Goal: Task Accomplishment & Management: Complete application form

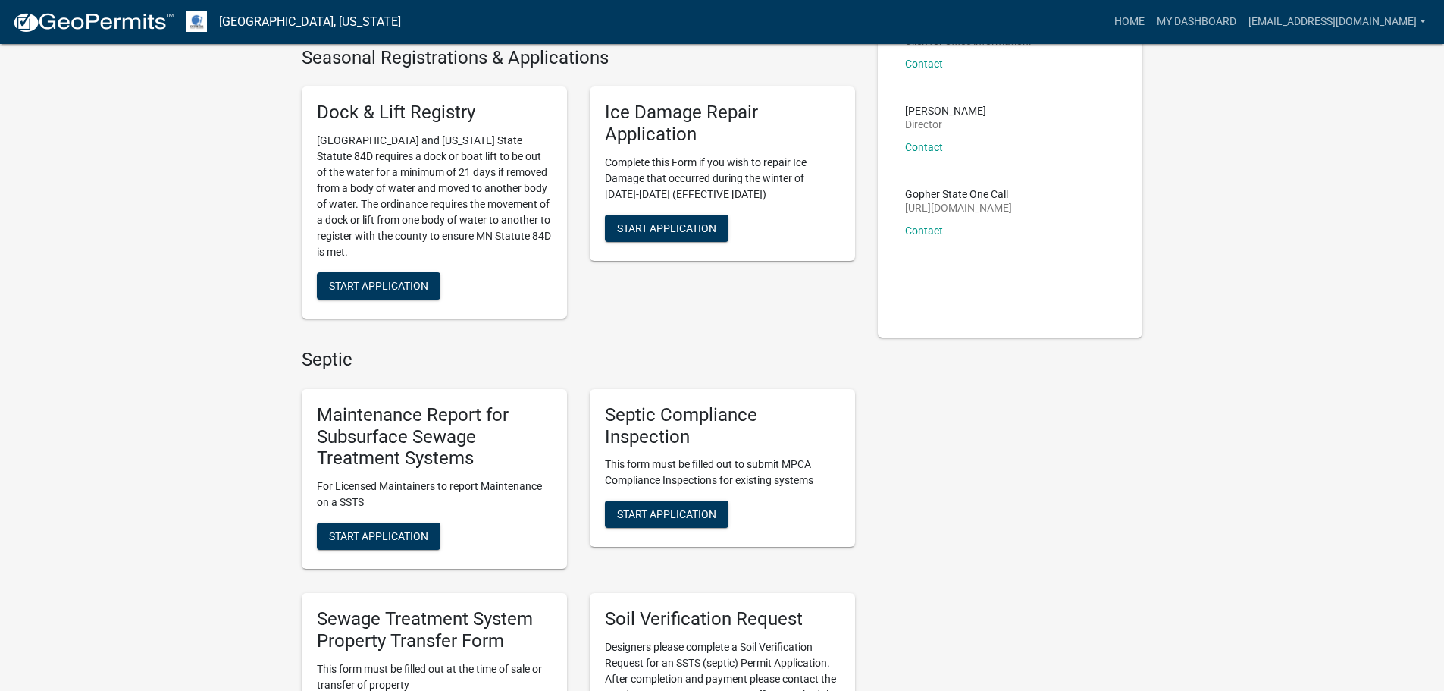
scroll to position [227, 0]
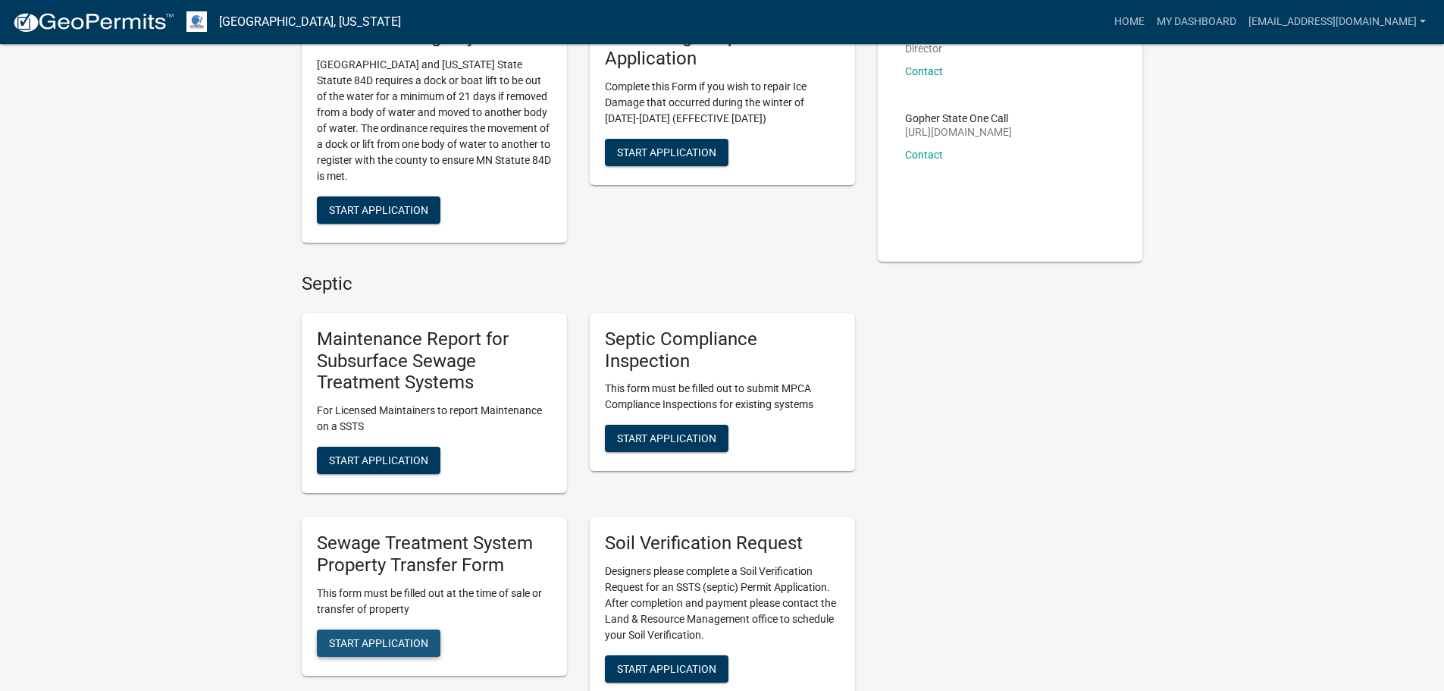
click at [362, 641] on span "Start Application" at bounding box center [378, 642] width 99 height 12
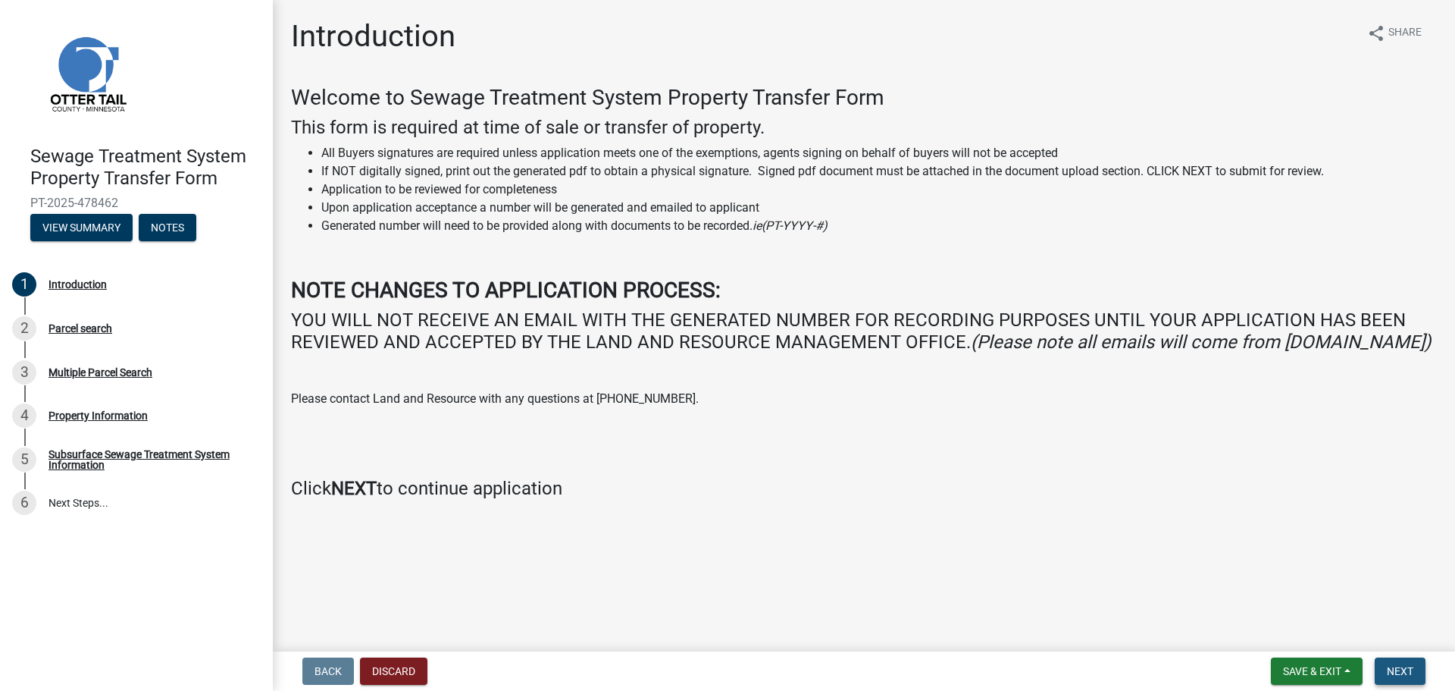
click at [1402, 676] on span "Next" at bounding box center [1400, 671] width 27 height 12
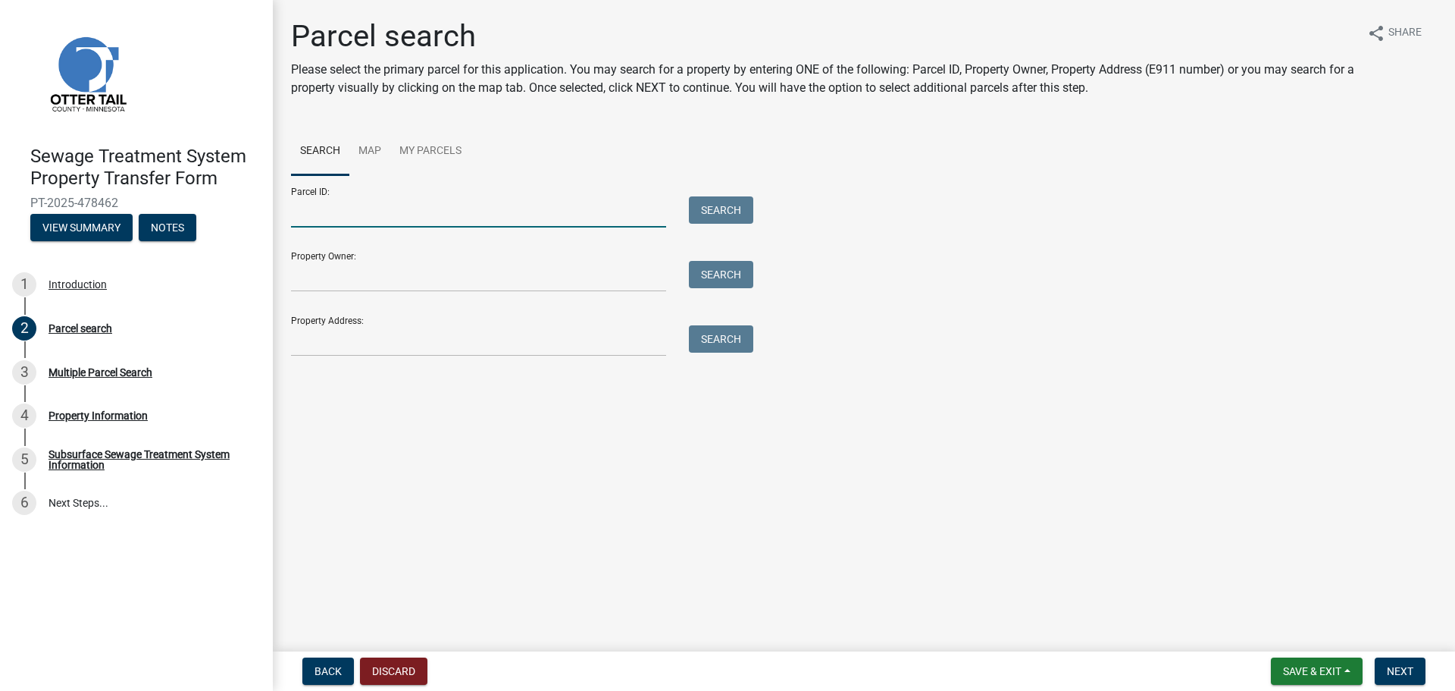
click at [304, 220] on input "Parcel ID:" at bounding box center [478, 211] width 375 height 31
type input "38000990836000"
click at [719, 209] on button "Search" at bounding box center [721, 209] width 64 height 27
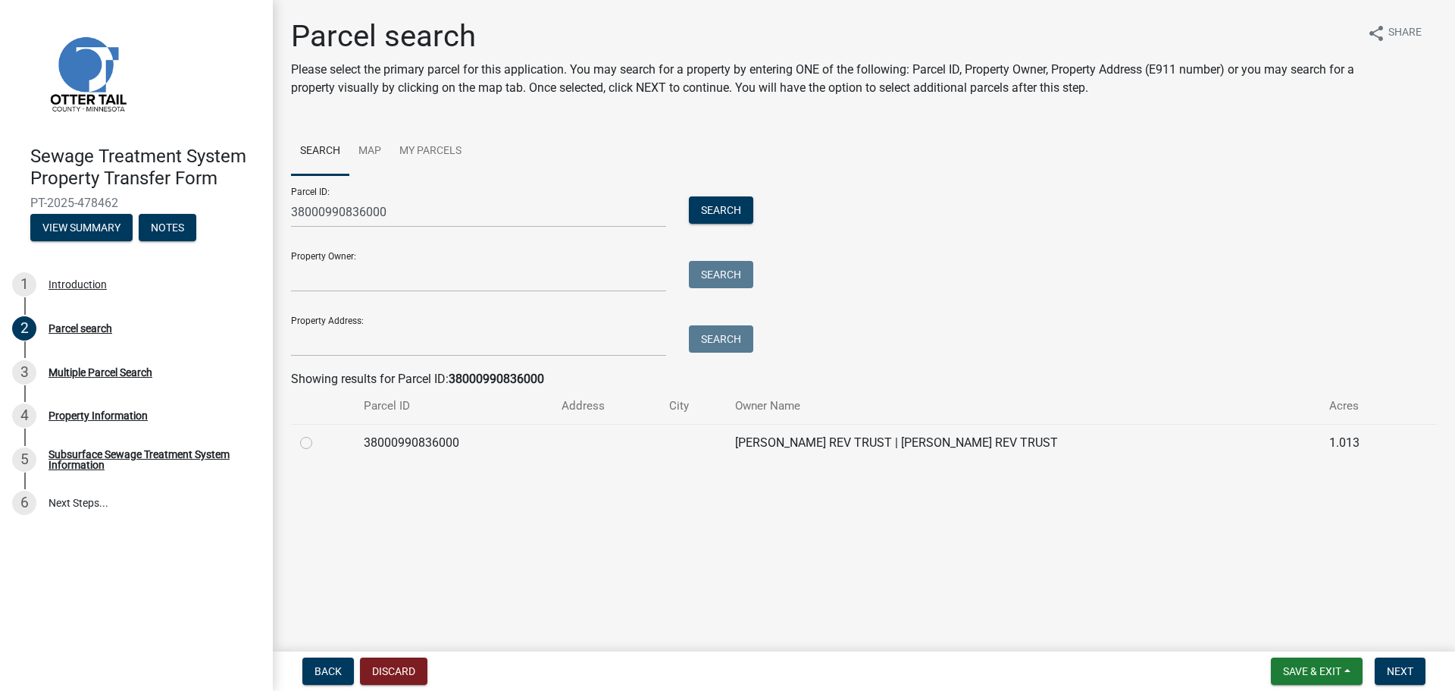
click at [299, 444] on td at bounding box center [323, 442] width 64 height 37
click at [318, 434] on label at bounding box center [318, 434] width 0 height 0
click at [318, 442] on input "radio" at bounding box center [323, 439] width 10 height 10
radio input "true"
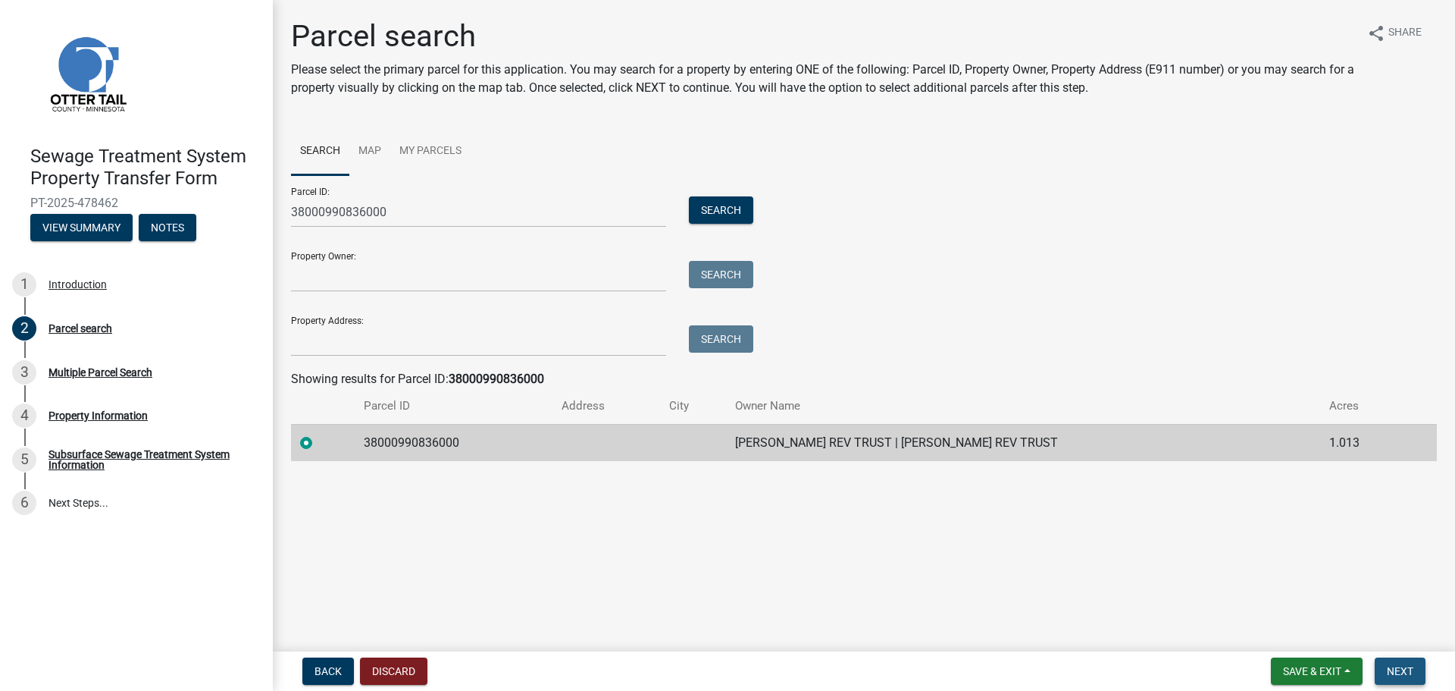
click at [1400, 672] on span "Next" at bounding box center [1400, 671] width 27 height 12
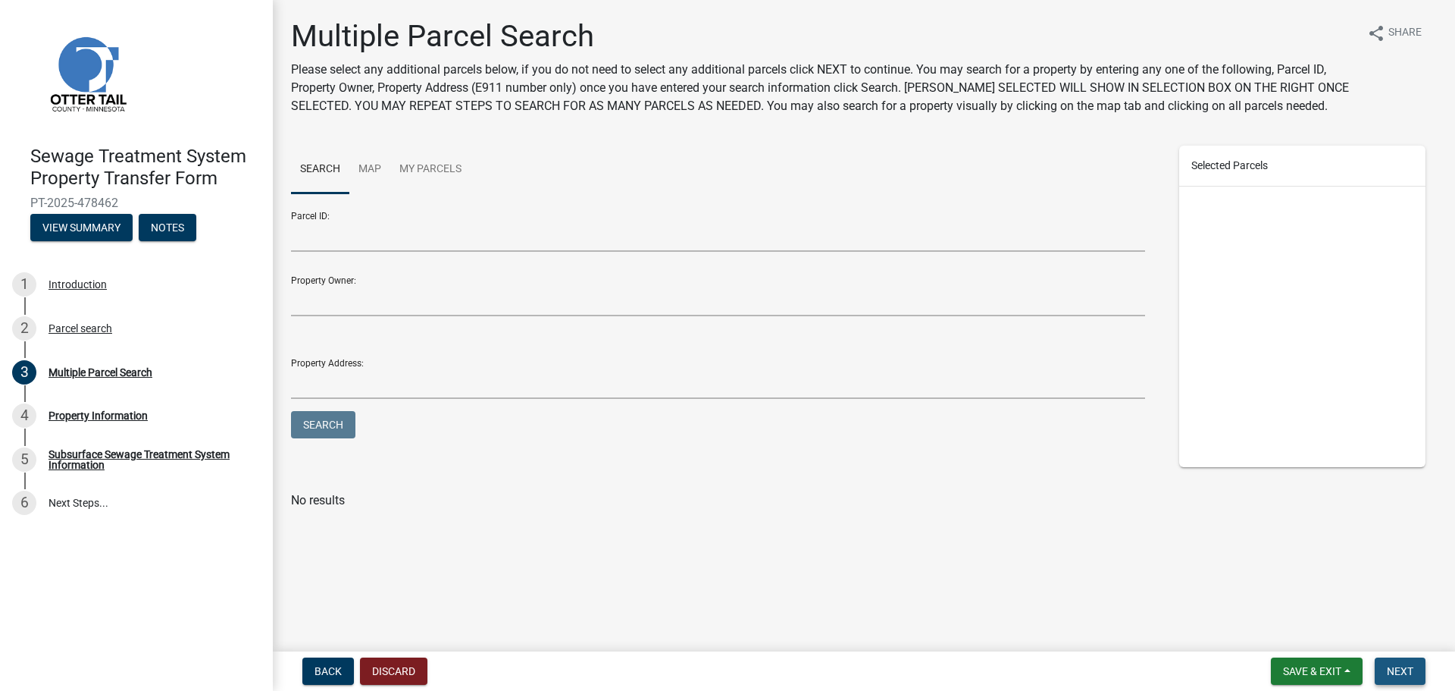
click at [1400, 672] on span "Next" at bounding box center [1400, 671] width 27 height 12
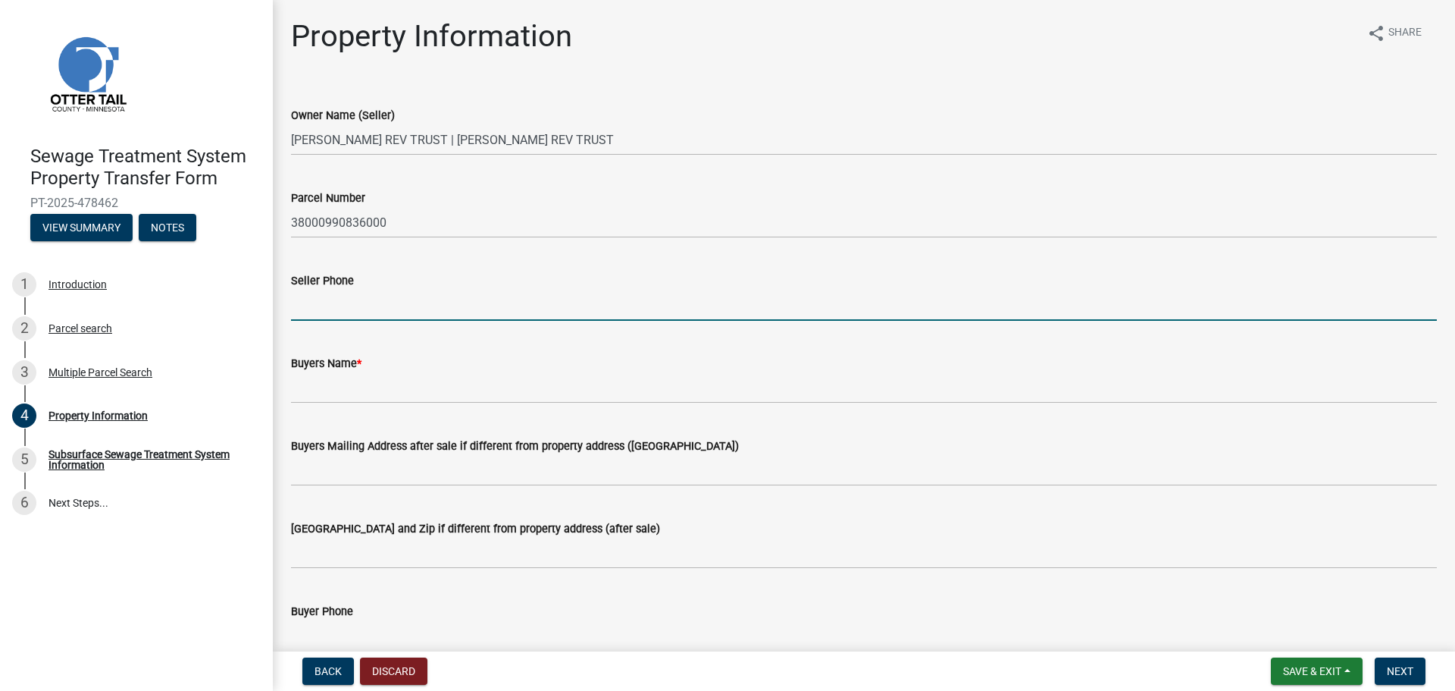
click at [309, 299] on input "Seller Phone" at bounding box center [864, 305] width 1146 height 31
type input "[PHONE_NUMBER]"
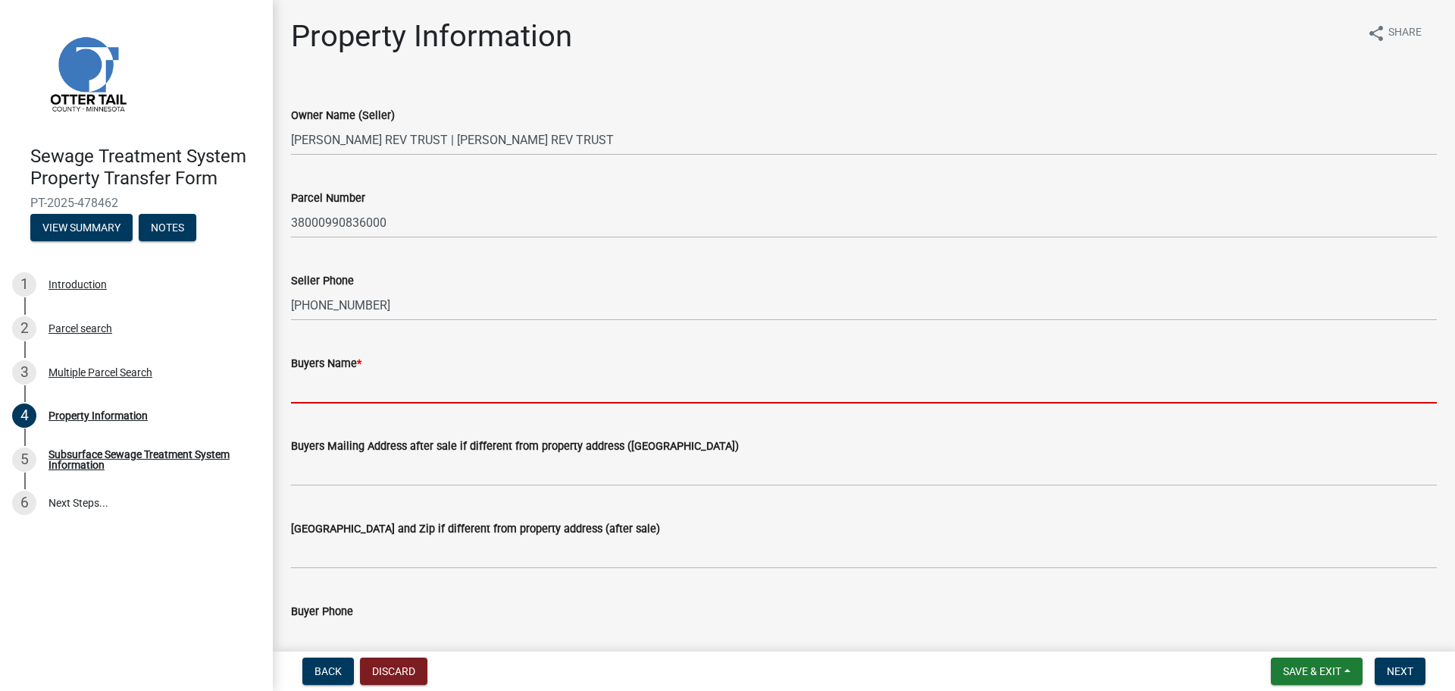
click at [299, 390] on input "Buyers Name *" at bounding box center [864, 387] width 1146 height 31
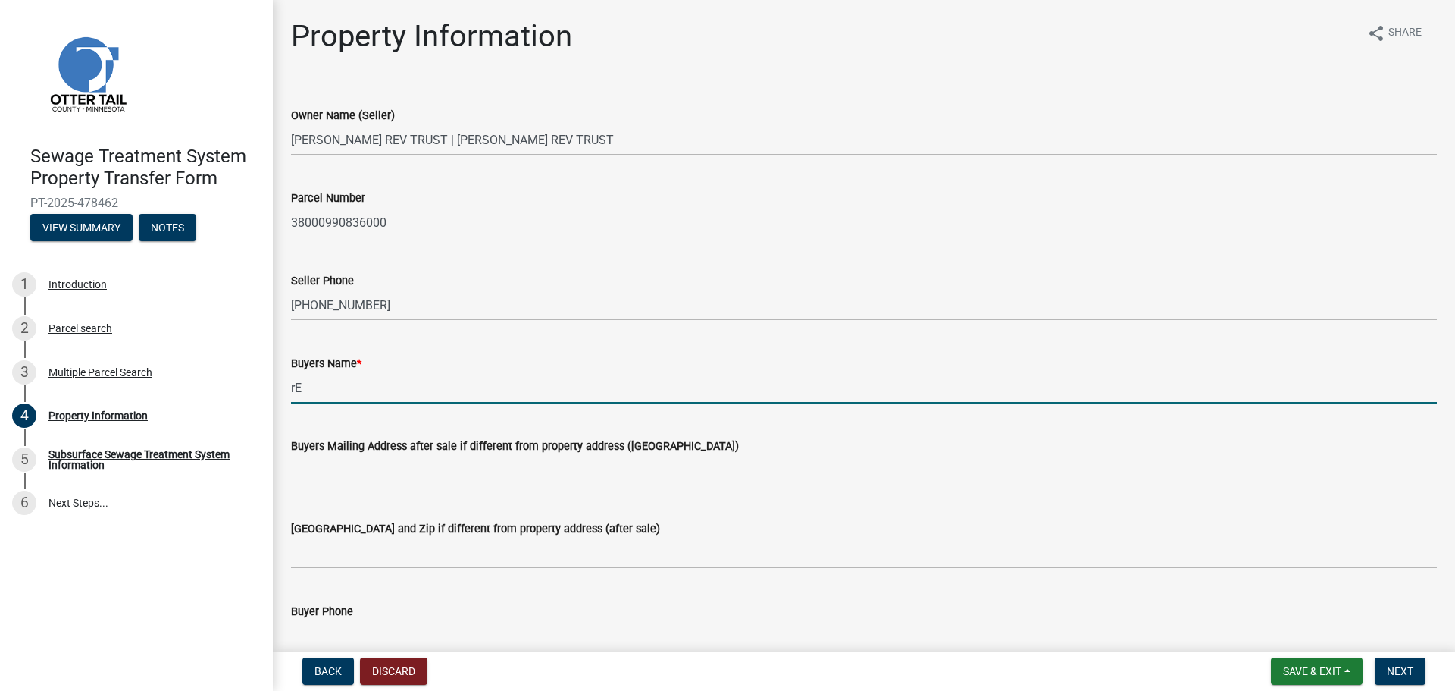
type input "r"
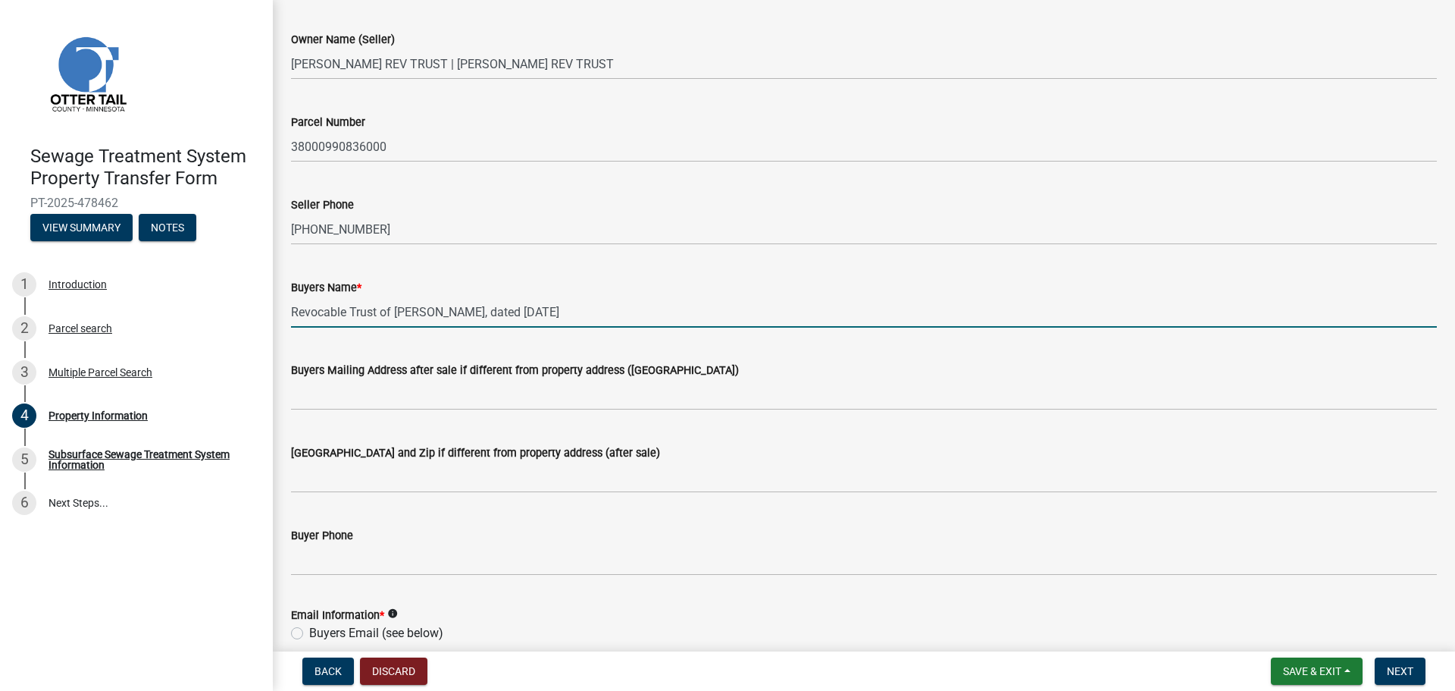
click at [484, 313] on input "Revocable Trust of [PERSON_NAME], dated [DATE]" at bounding box center [864, 311] width 1146 height 31
drag, startPoint x: 451, startPoint y: 309, endPoint x: 396, endPoint y: 299, distance: 56.2
click at [396, 299] on input "Revocable Trust of [PERSON_NAME], dated [DATE]" at bounding box center [864, 311] width 1146 height 31
type input "Revocable Trust of [PERSON_NAME], dated [DATE]"
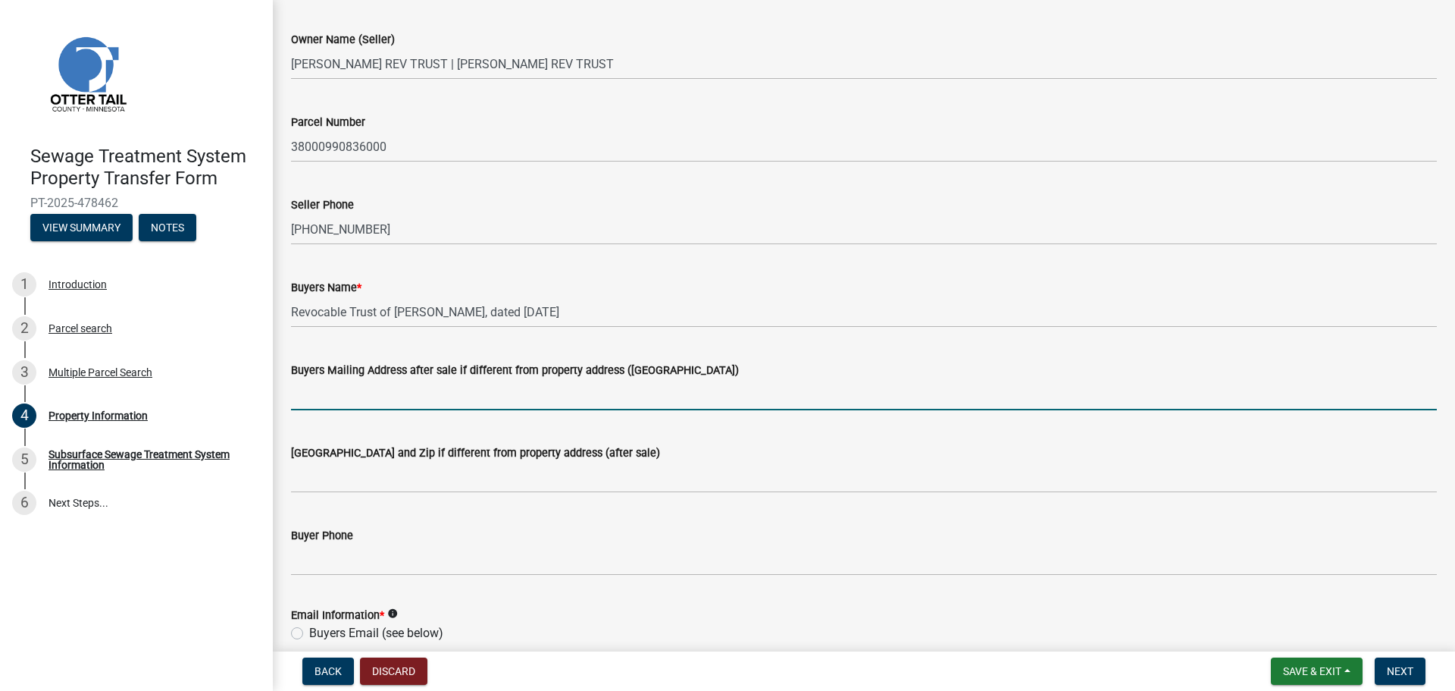
click at [311, 398] on input "Buyers Mailing Address after sale if different from property address ([GEOGRAPH…" at bounding box center [864, 394] width 1146 height 31
click at [337, 399] on input "Buyers Mailing Address after sale if different from property address ([GEOGRAPH…" at bounding box center [864, 394] width 1146 height 31
type input "[STREET_ADDRESS][PERSON_NAME]"
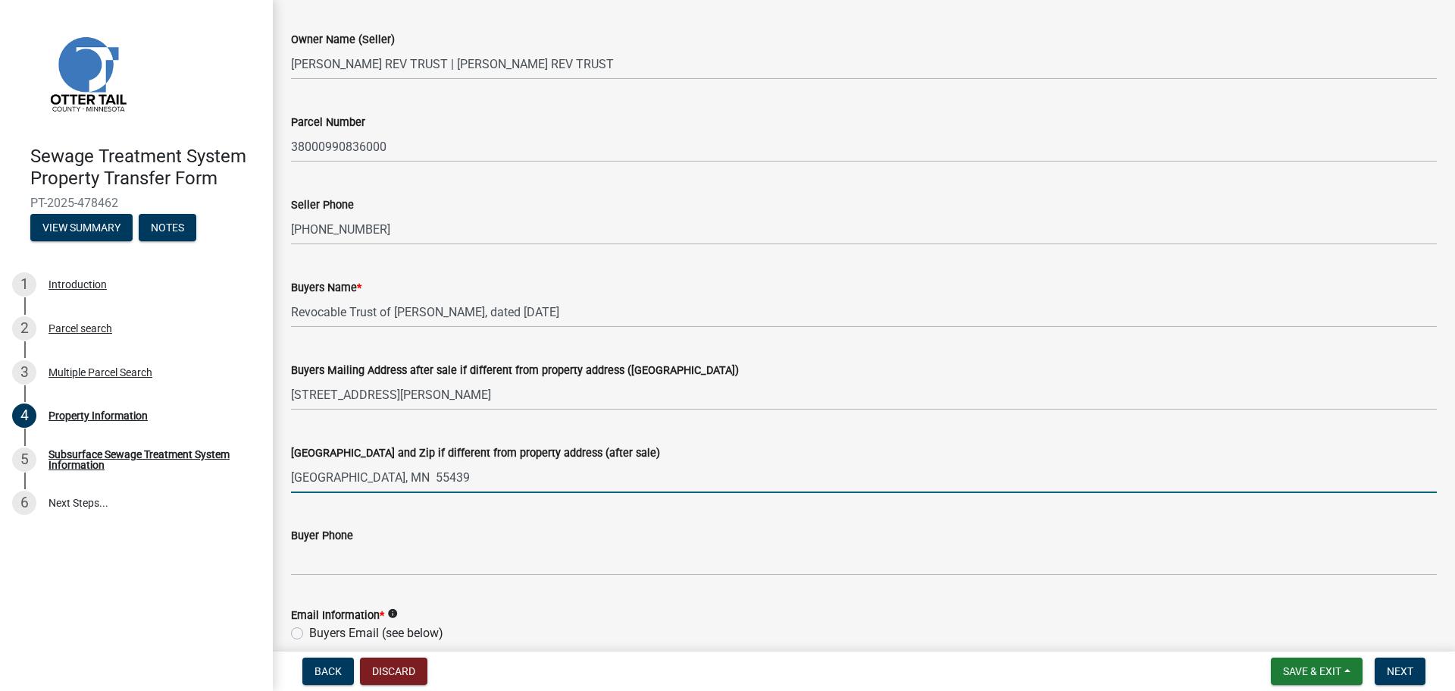
type input "[GEOGRAPHIC_DATA], MN 55439"
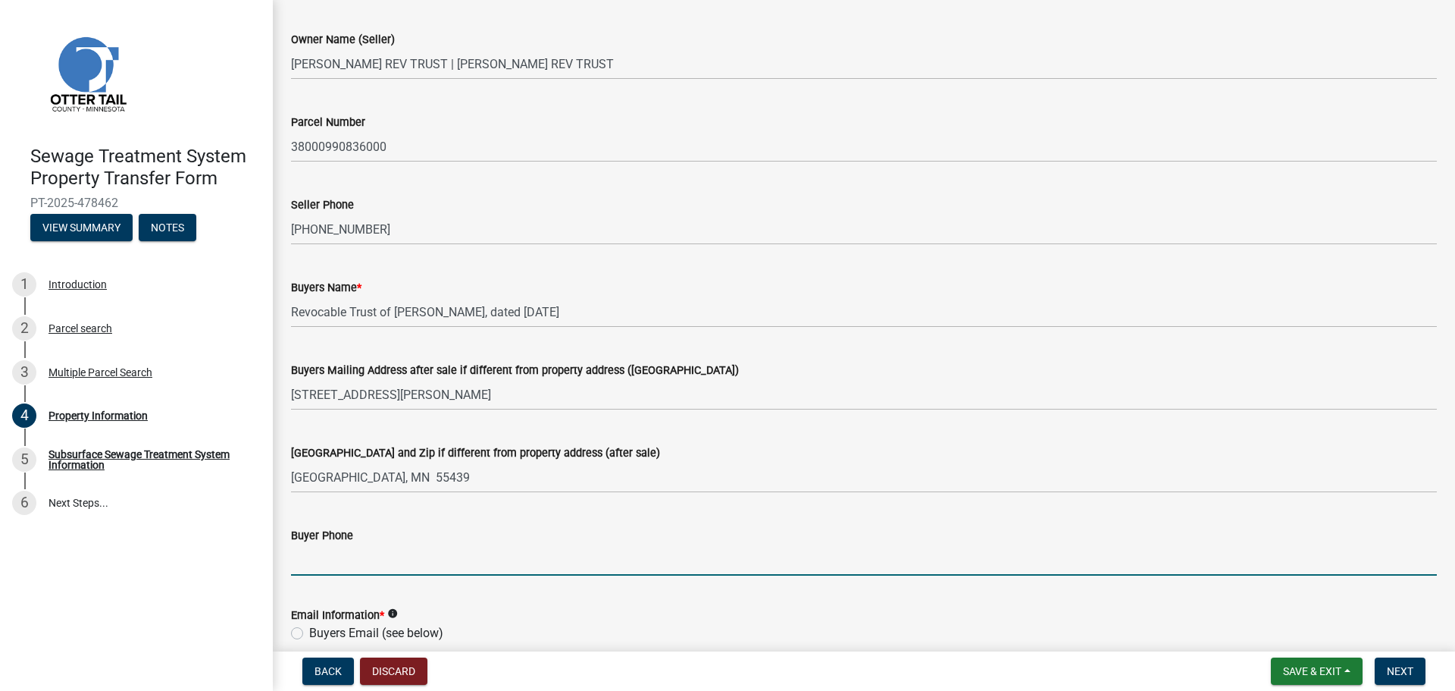
click at [308, 565] on input "Buyer Phone" at bounding box center [864, 559] width 1146 height 31
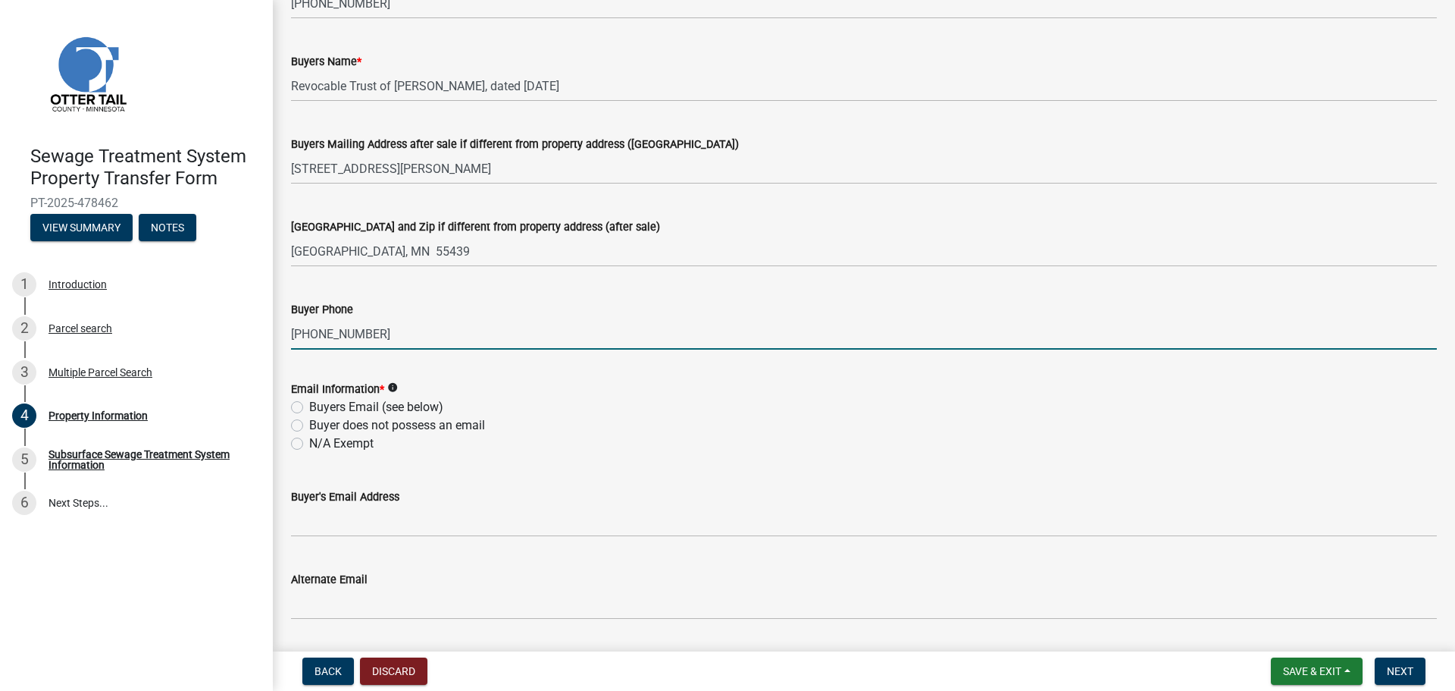
scroll to position [303, 0]
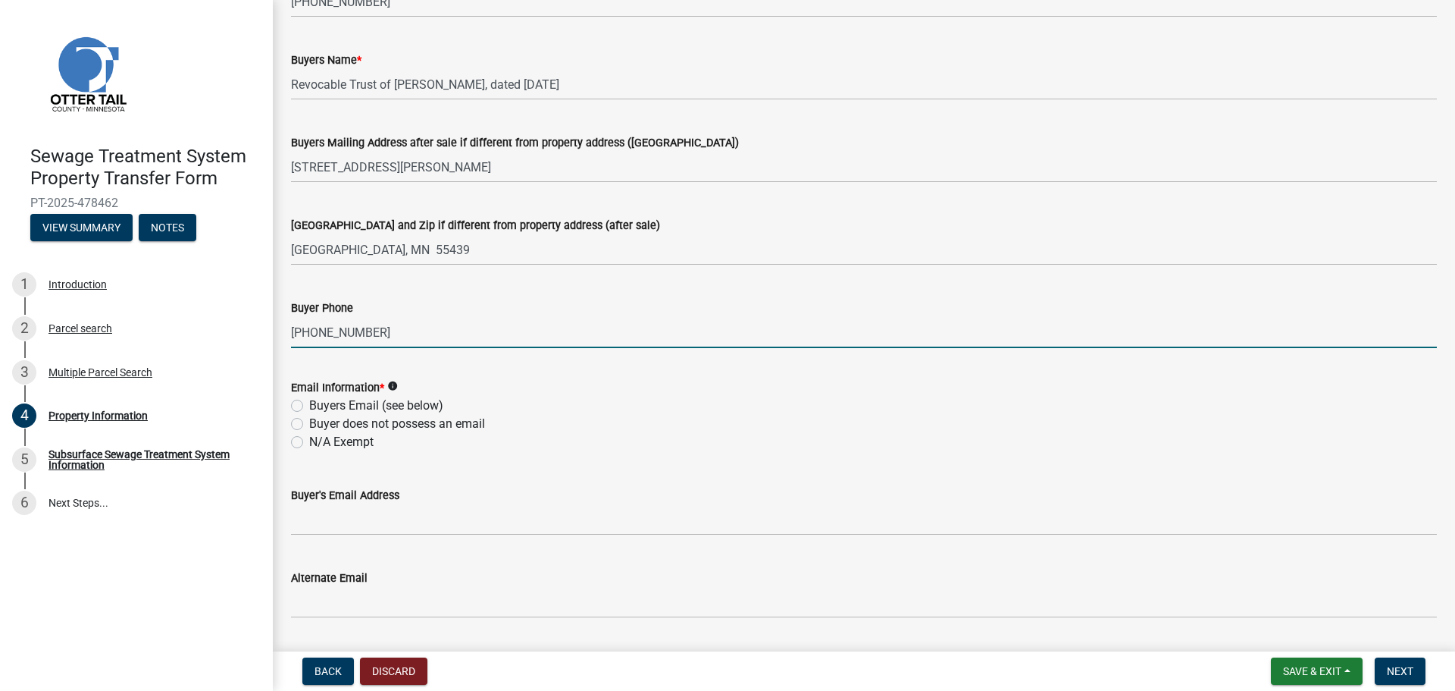
type input "[PHONE_NUMBER]"
click at [309, 403] on label "Buyers Email (see below)" at bounding box center [376, 405] width 134 height 18
click at [309, 403] on input "Buyers Email (see below)" at bounding box center [314, 401] width 10 height 10
radio input "true"
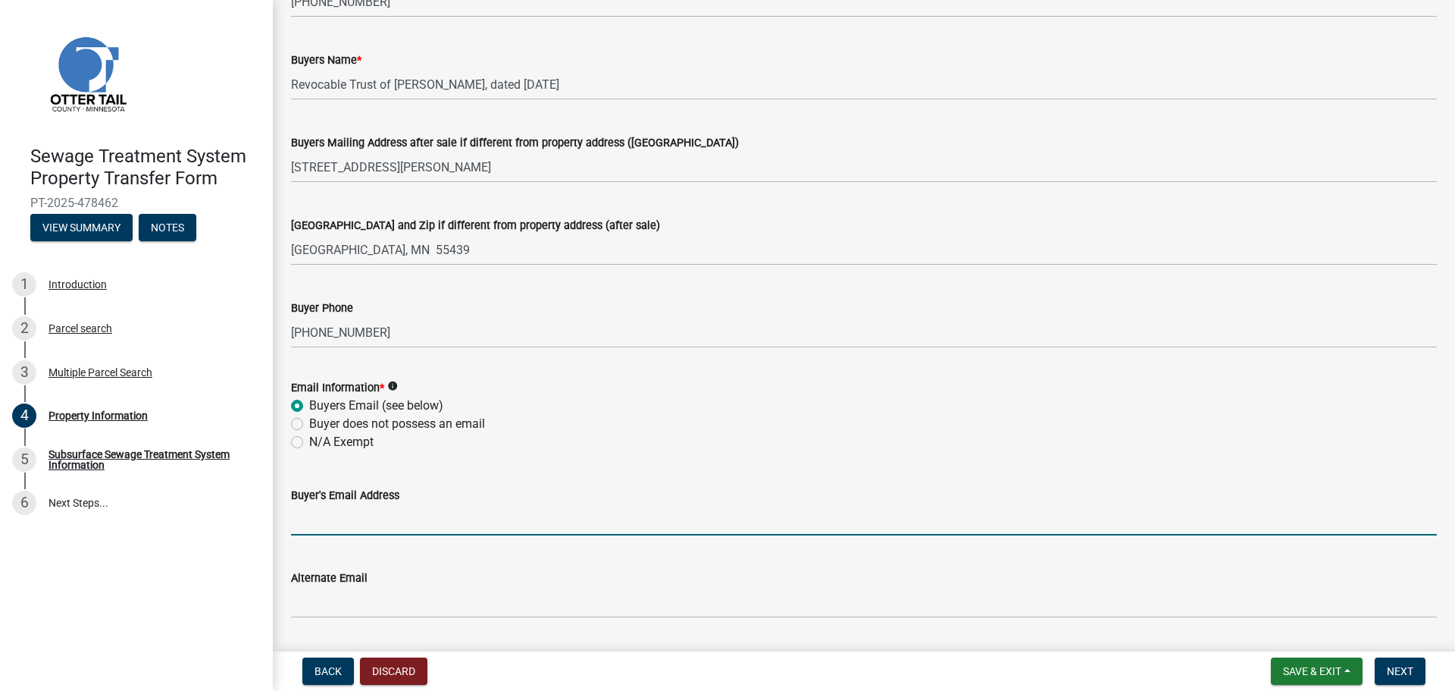
drag, startPoint x: 320, startPoint y: 517, endPoint x: 364, endPoint y: 494, distance: 49.5
click at [320, 517] on input "Buyer's Email Address" at bounding box center [864, 519] width 1146 height 31
type input "[EMAIL_ADDRESS][DOMAIN_NAME]"
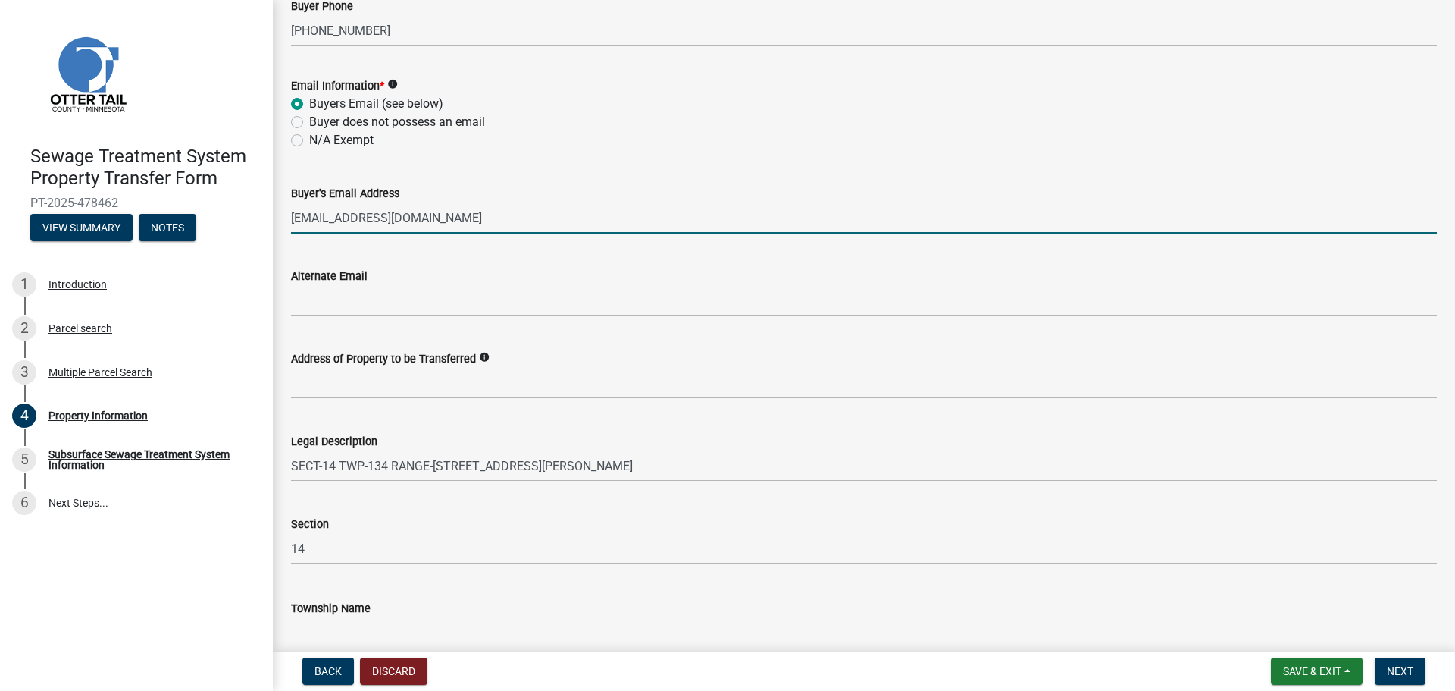
scroll to position [606, 0]
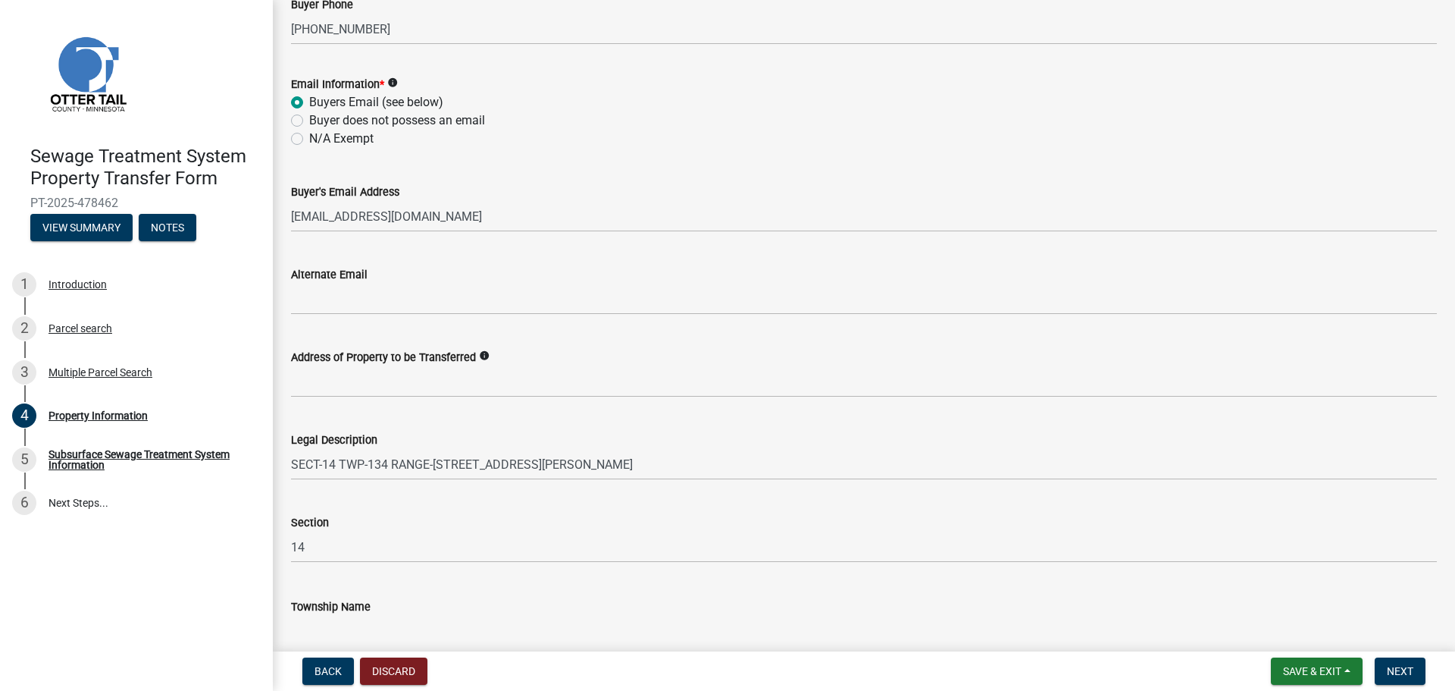
click at [484, 358] on icon "info" at bounding box center [484, 355] width 11 height 11
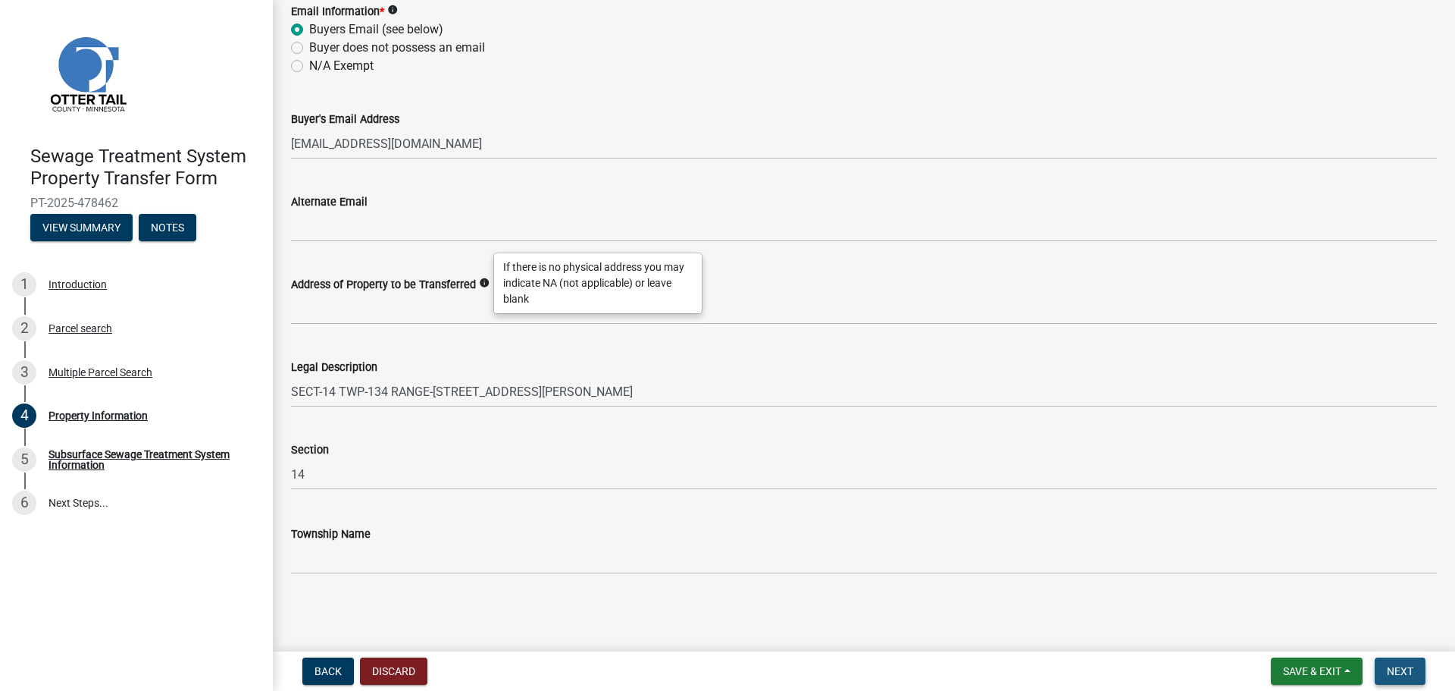
click at [1406, 675] on span "Next" at bounding box center [1400, 671] width 27 height 12
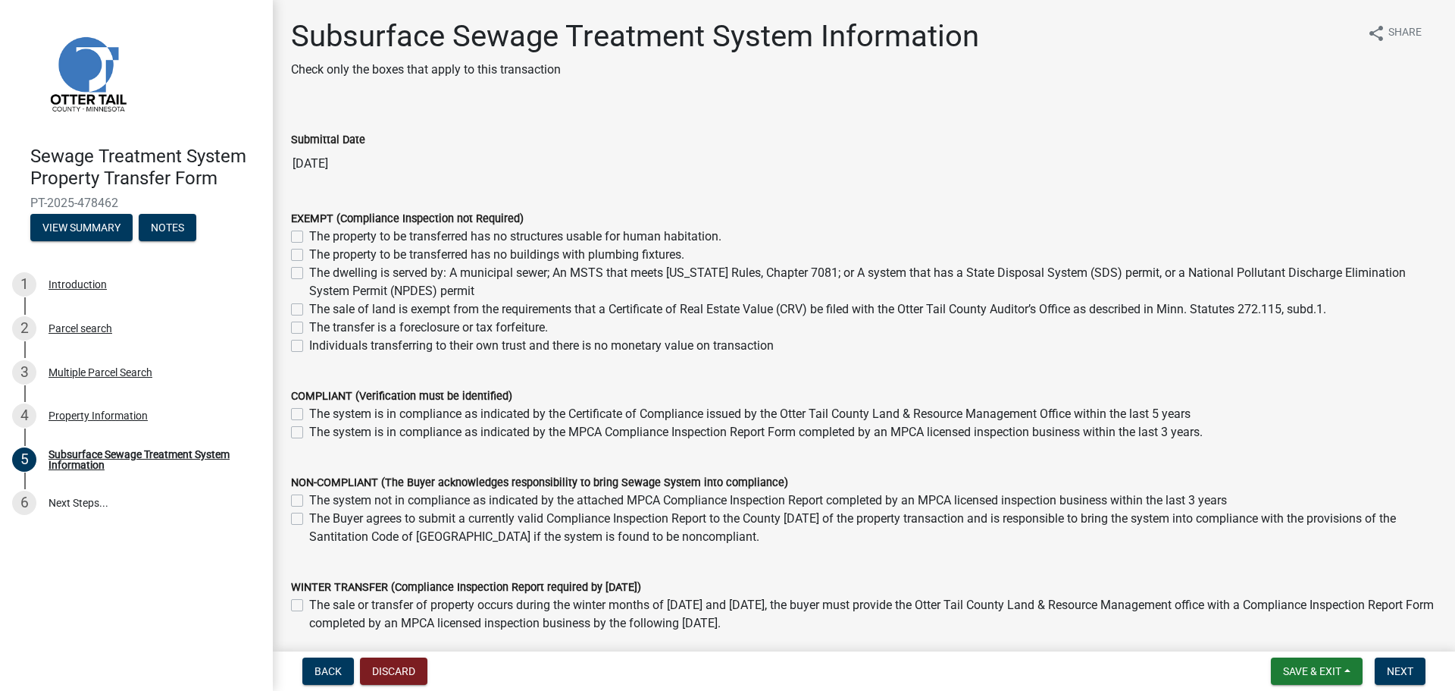
click at [309, 305] on label "The sale of land is exempt from the requirements that a Certificate of Real Est…" at bounding box center [817, 309] width 1017 height 18
click at [309, 305] on input "The sale of land is exempt from the requirements that a Certificate of Real Est…" at bounding box center [314, 305] width 10 height 10
checkbox input "true"
checkbox input "false"
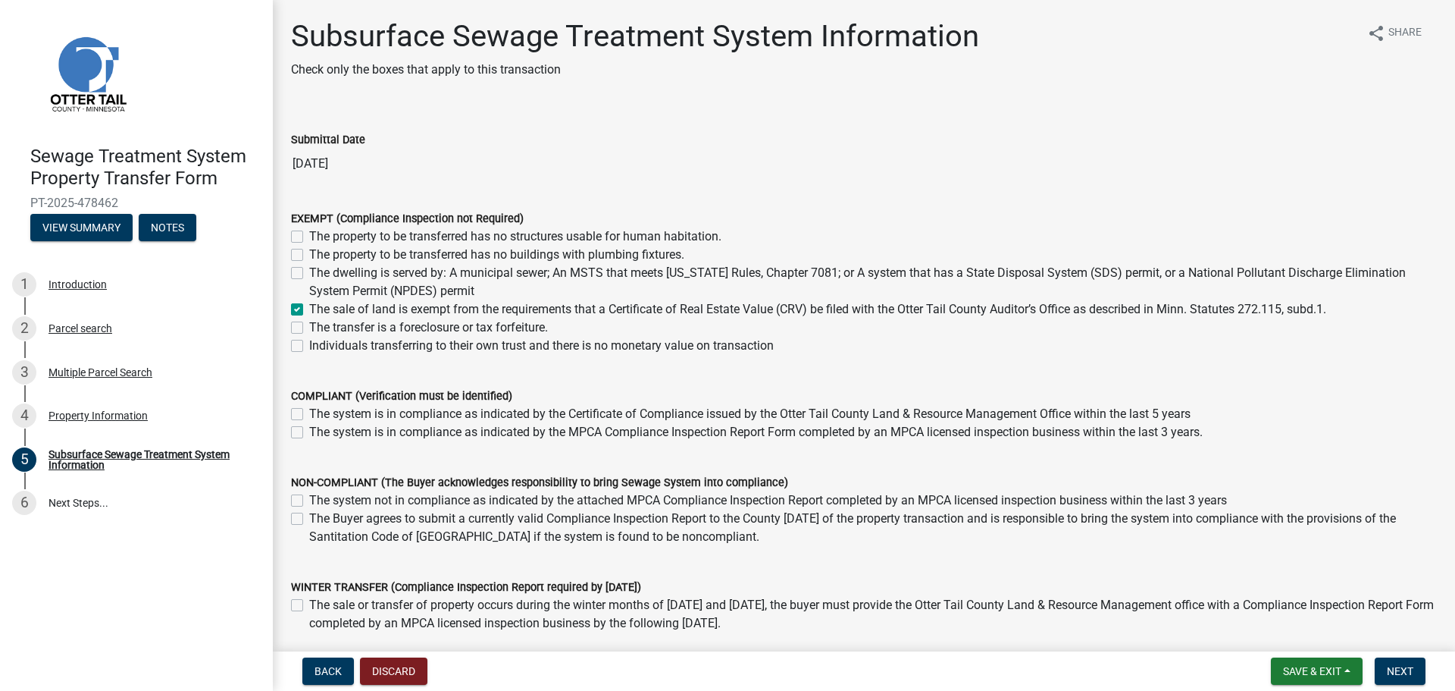
checkbox input "false"
checkbox input "true"
checkbox input "false"
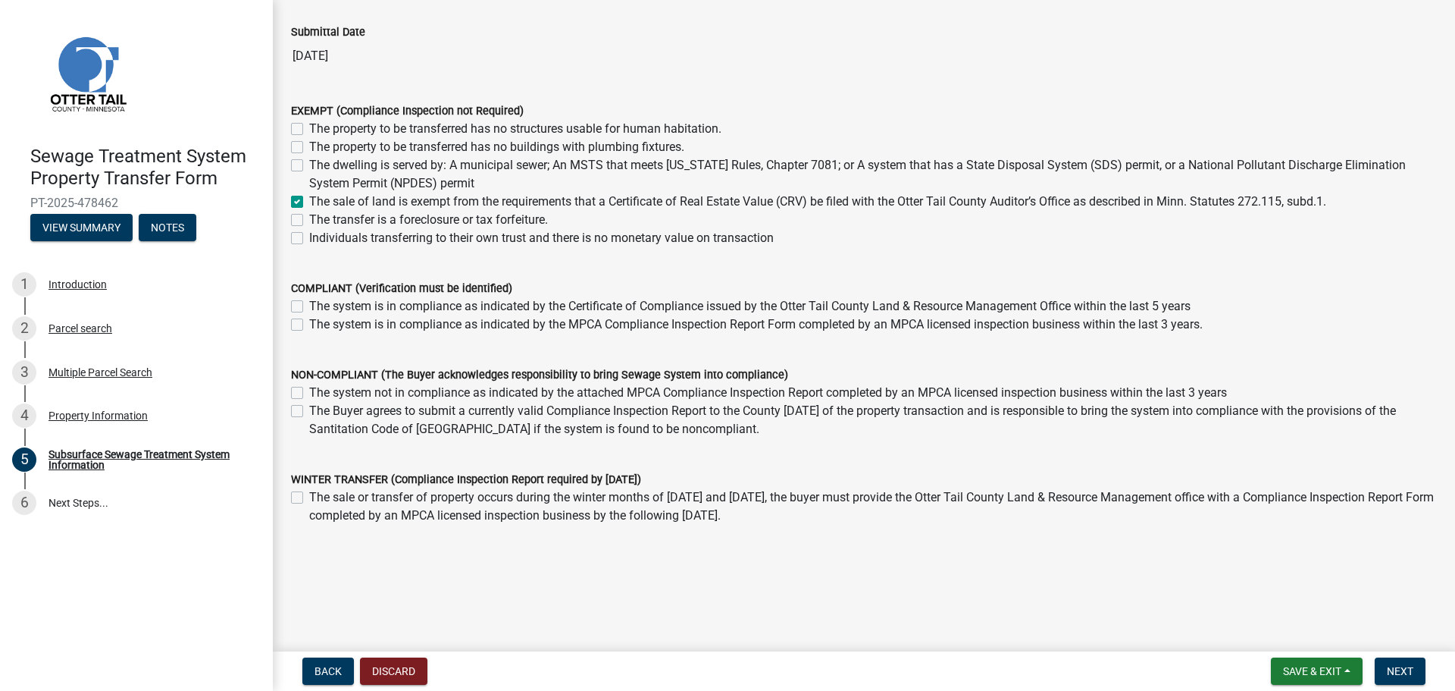
scroll to position [108, 0]
click at [1403, 667] on span "Next" at bounding box center [1400, 671] width 27 height 12
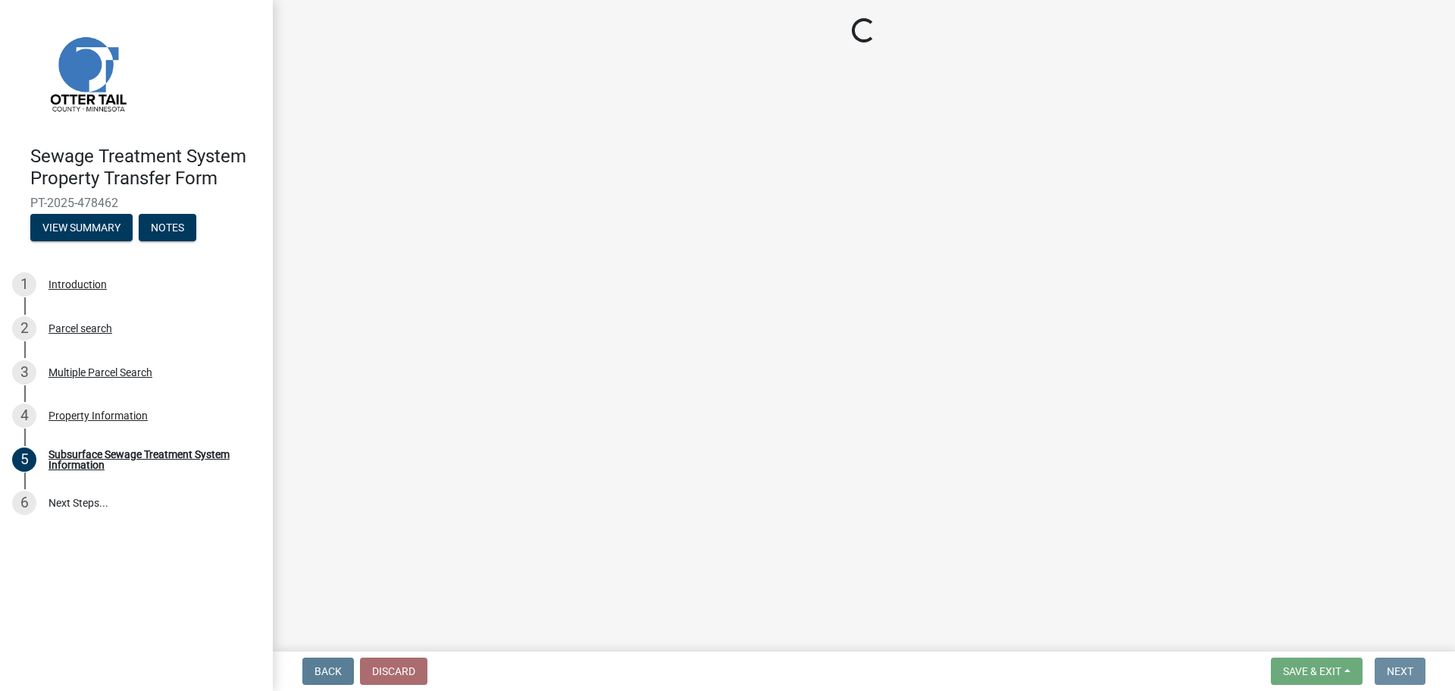
scroll to position [0, 0]
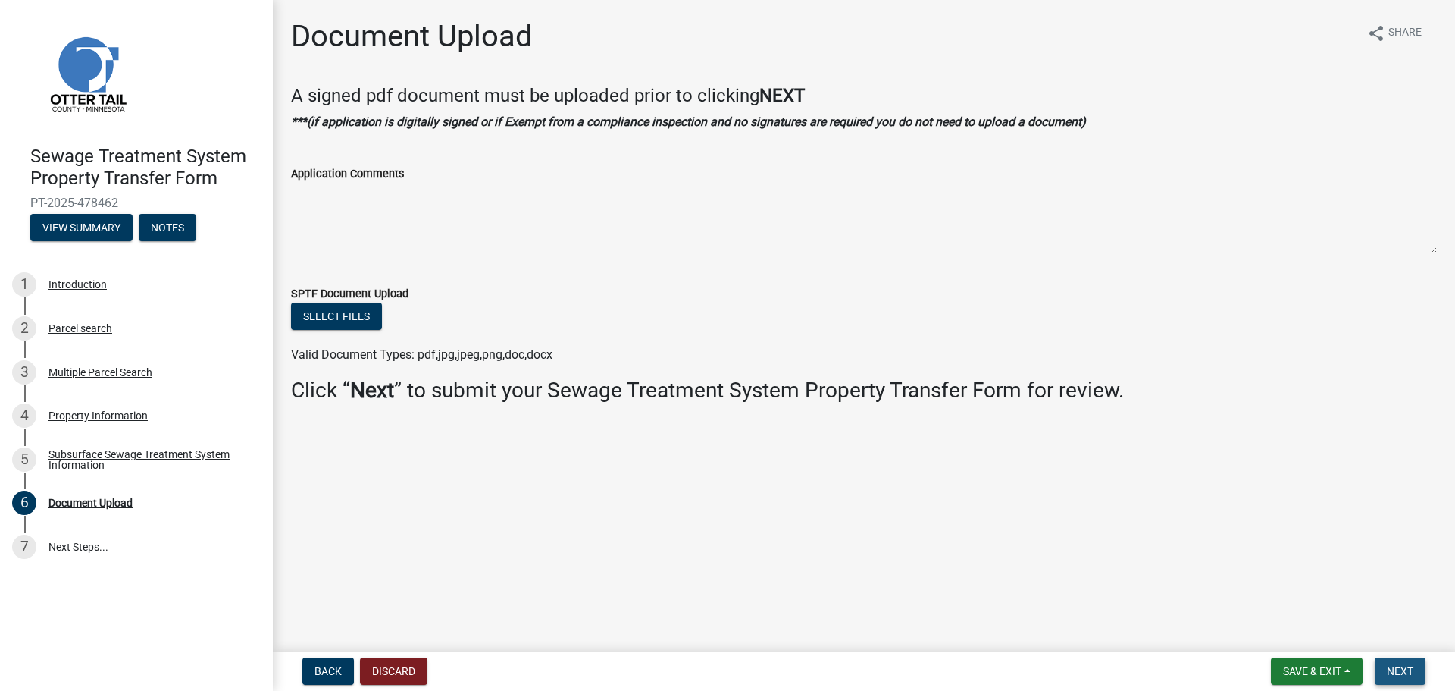
click at [1410, 675] on span "Next" at bounding box center [1400, 671] width 27 height 12
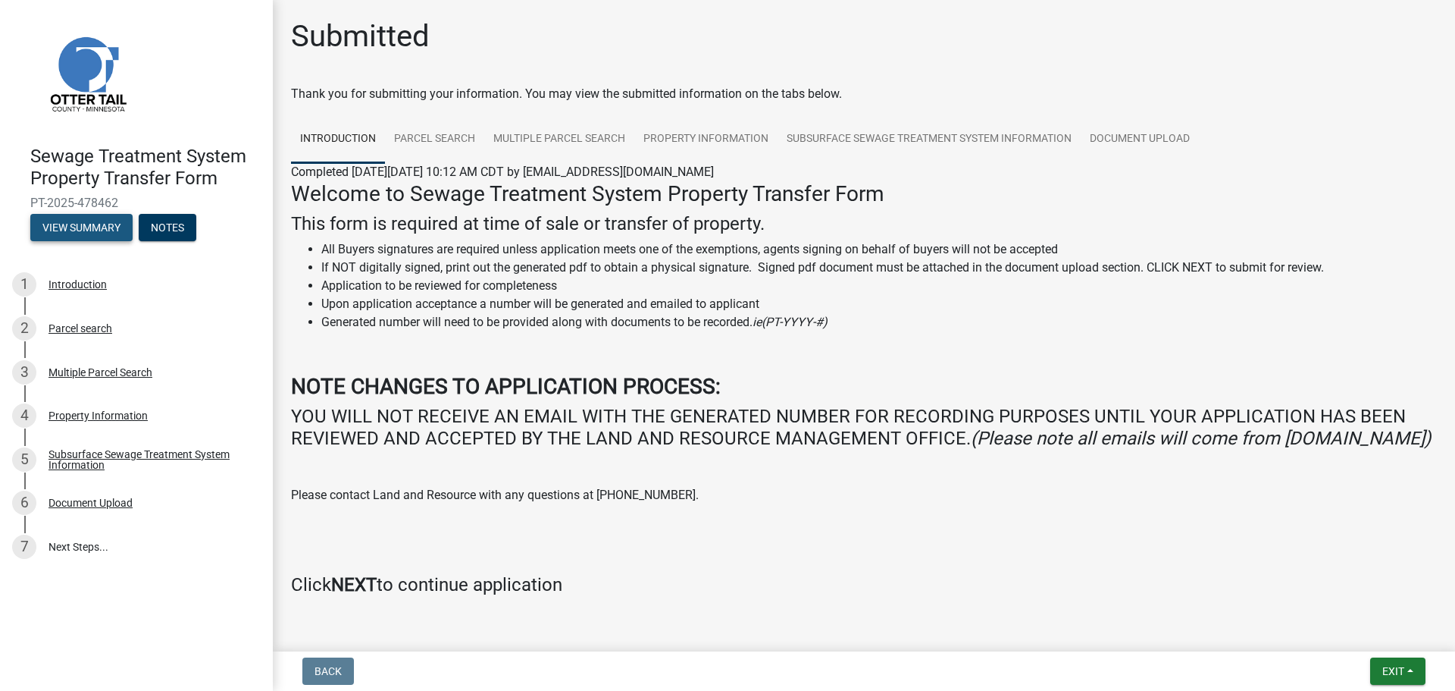
click at [62, 229] on button "View Summary" at bounding box center [81, 227] width 102 height 27
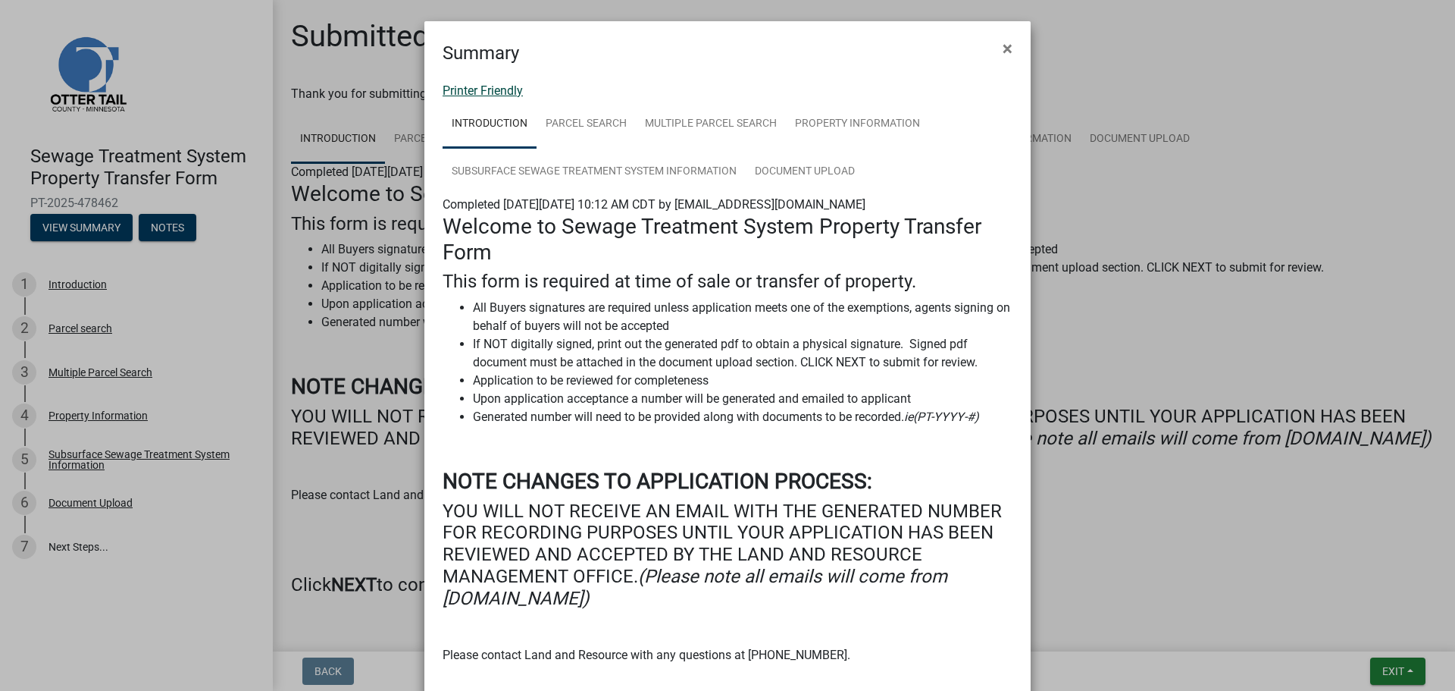
click at [481, 89] on link "Printer Friendly" at bounding box center [483, 90] width 80 height 14
click at [1003, 49] on span "×" at bounding box center [1008, 48] width 10 height 21
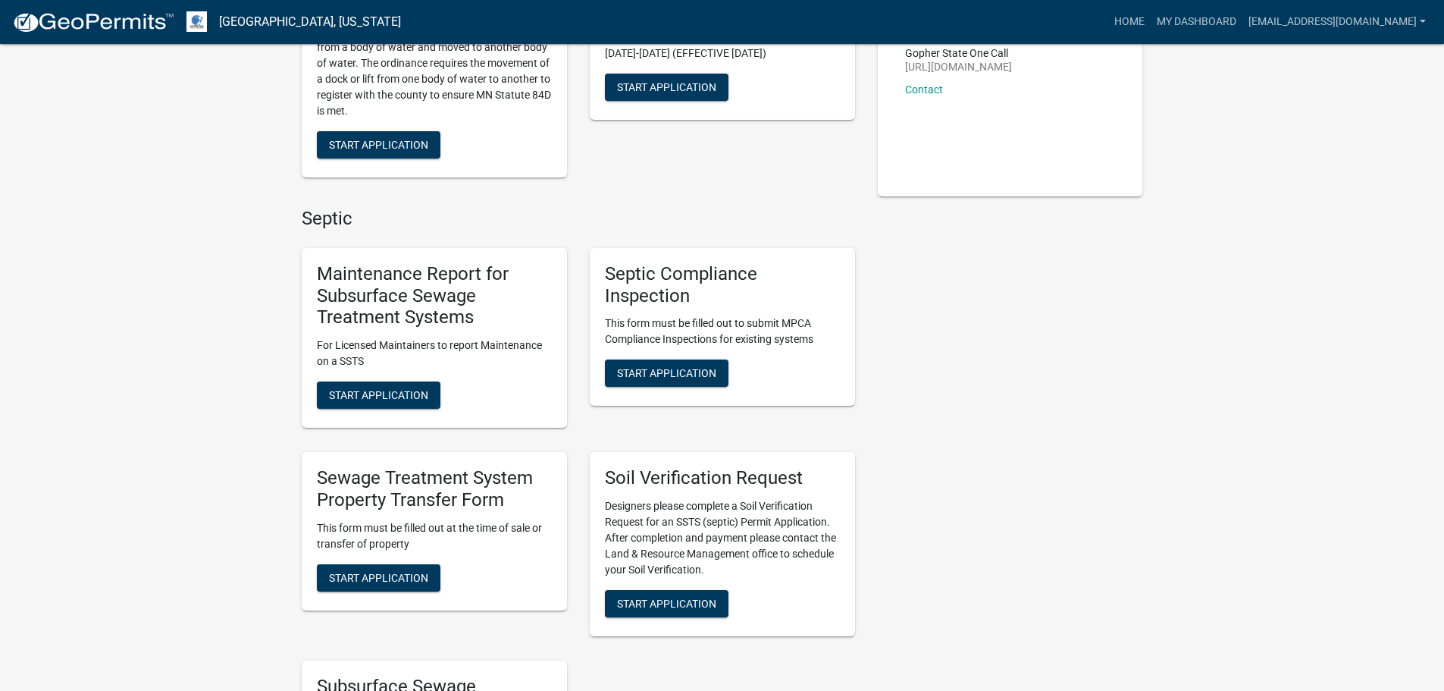
scroll to position [303, 0]
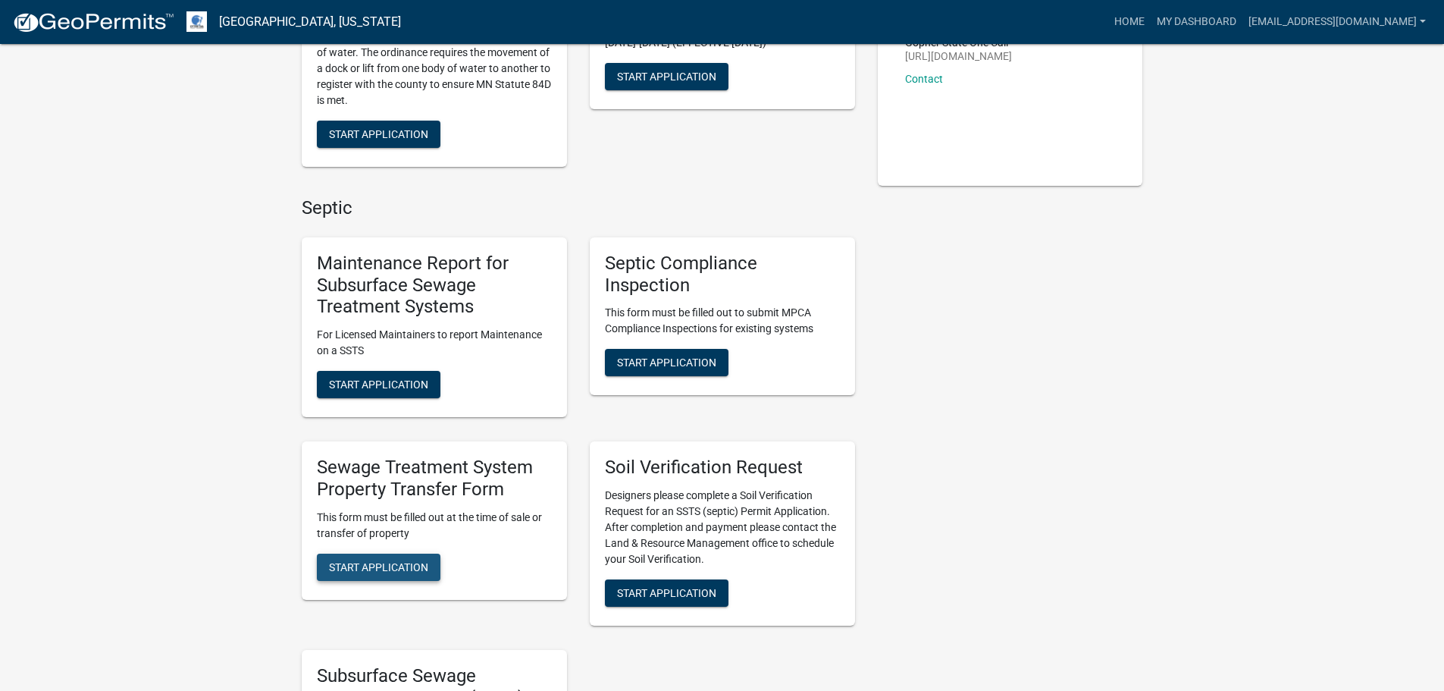
click at [381, 565] on span "Start Application" at bounding box center [378, 566] width 99 height 12
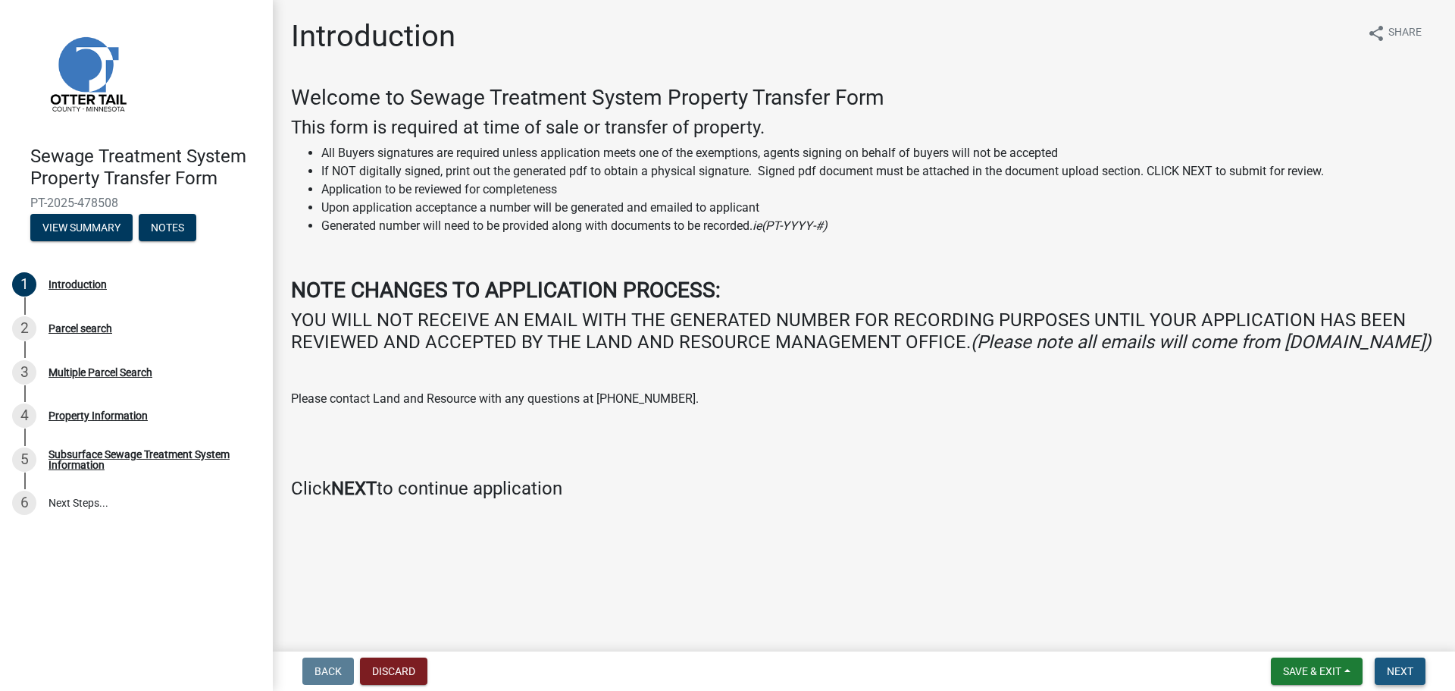
click at [1408, 666] on span "Next" at bounding box center [1400, 671] width 27 height 12
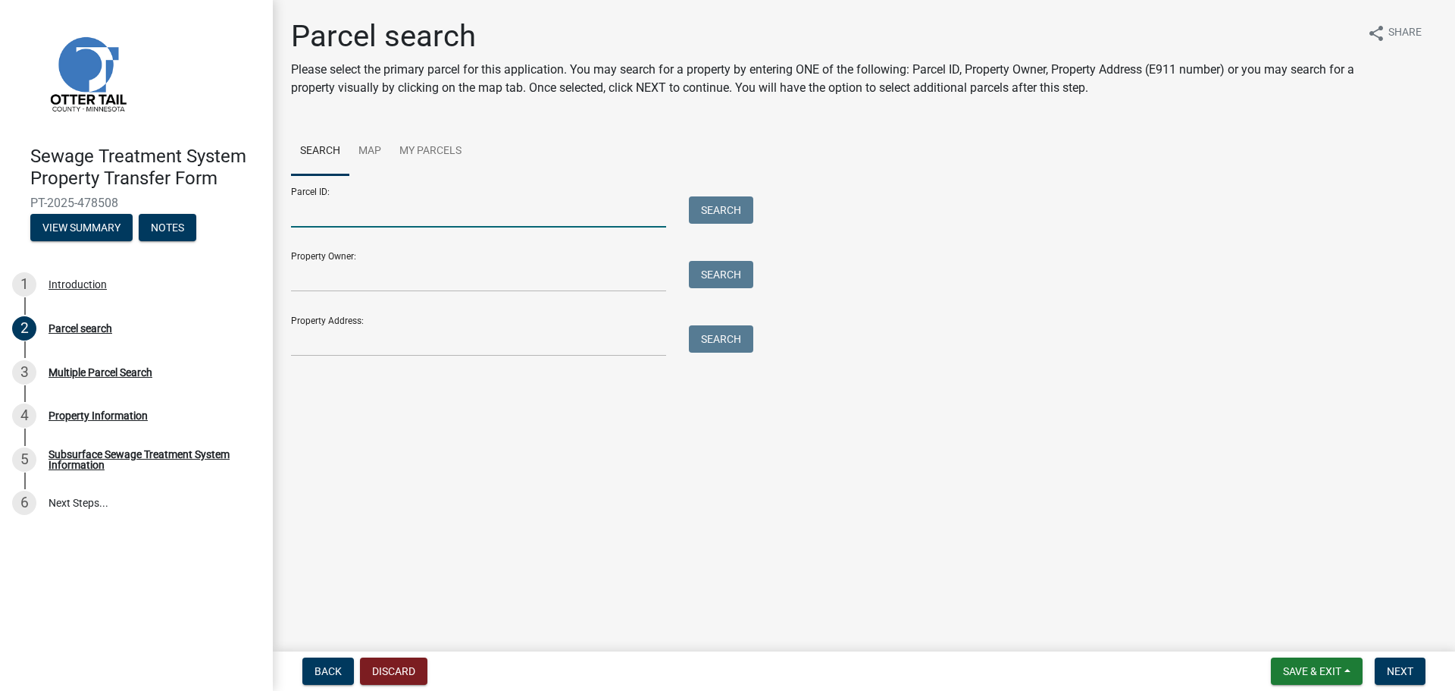
click at [309, 214] on input "Parcel ID:" at bounding box center [478, 211] width 375 height 31
type input "38000990837000"
click at [704, 212] on button "Search" at bounding box center [721, 209] width 64 height 27
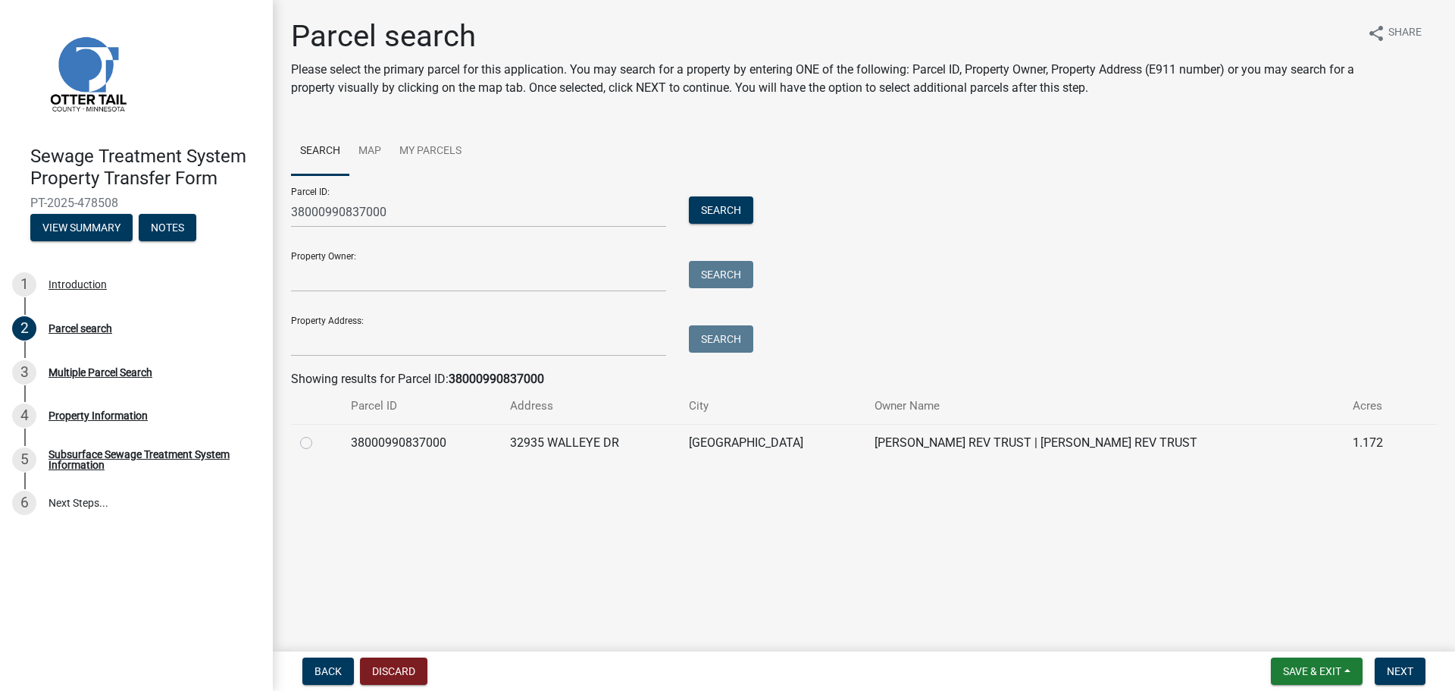
click at [318, 434] on label at bounding box center [318, 434] width 0 height 0
click at [318, 443] on input "radio" at bounding box center [323, 439] width 10 height 10
radio input "true"
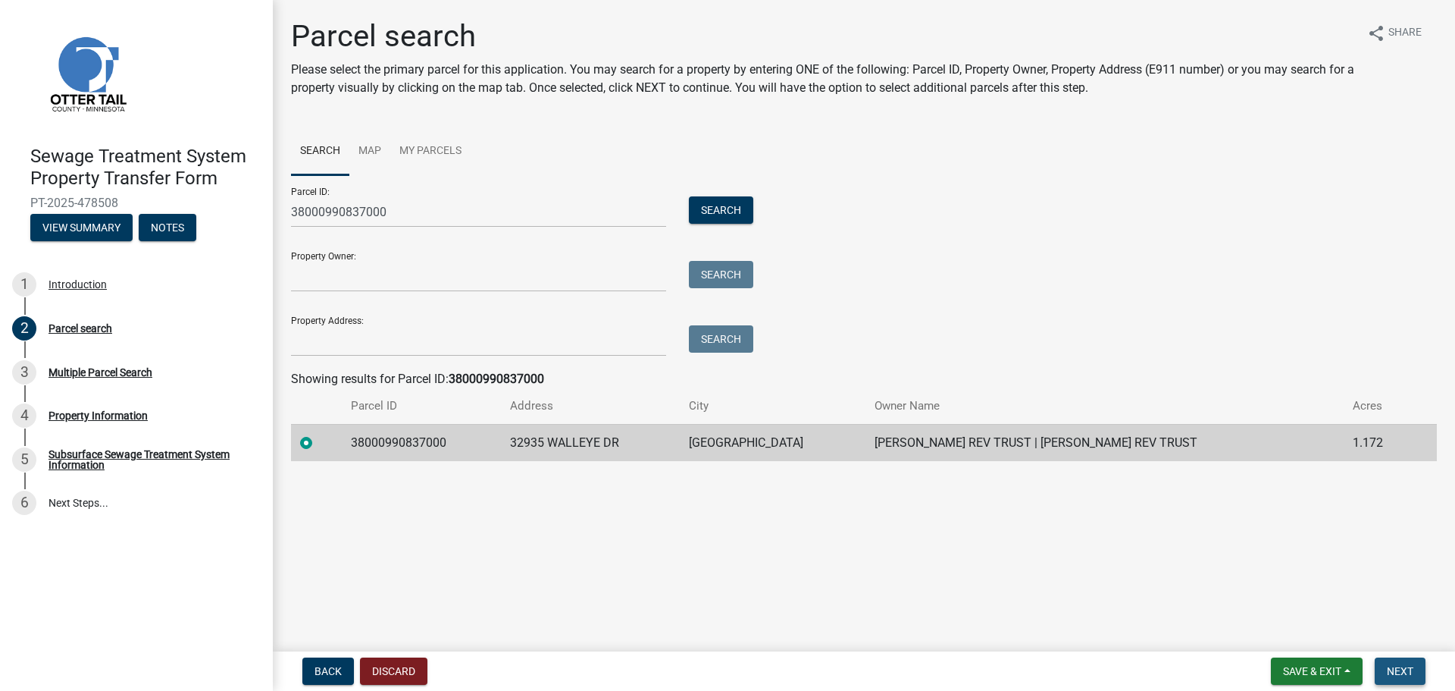
click at [1412, 672] on span "Next" at bounding box center [1400, 671] width 27 height 12
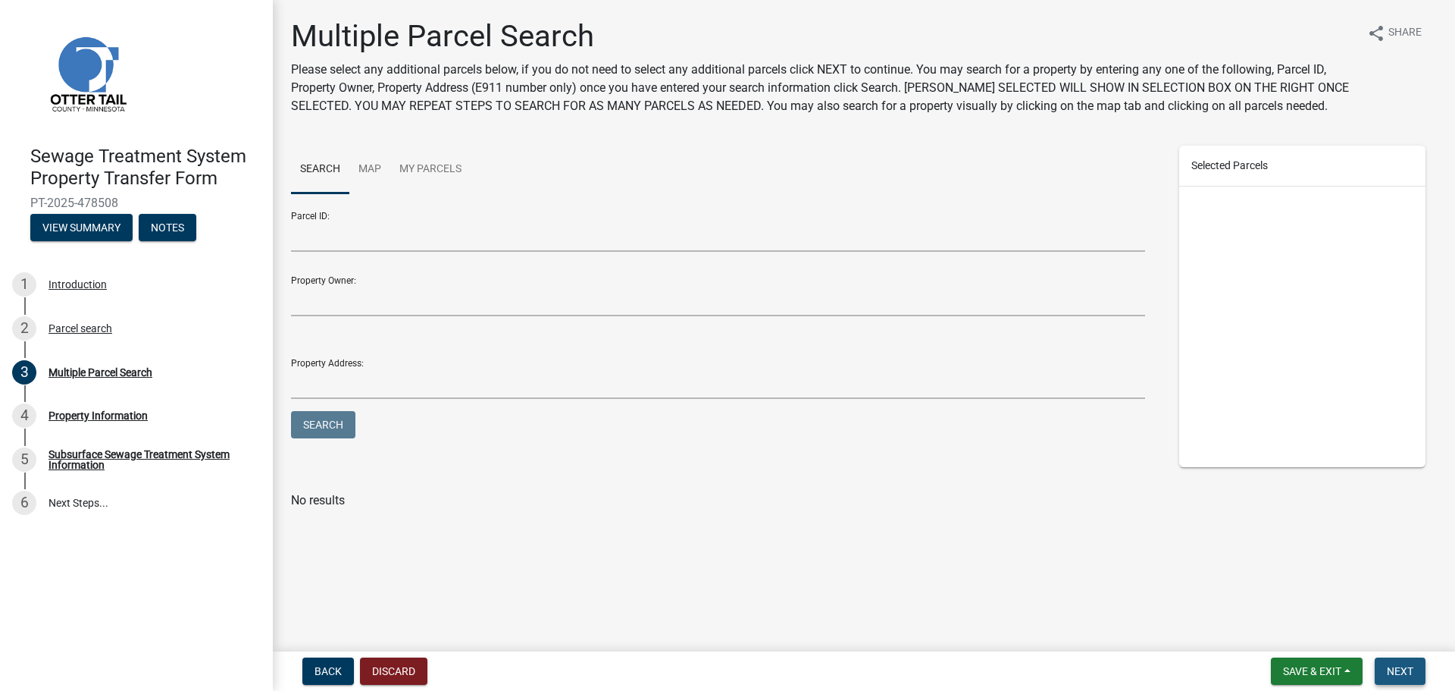
click at [1412, 672] on span "Next" at bounding box center [1400, 671] width 27 height 12
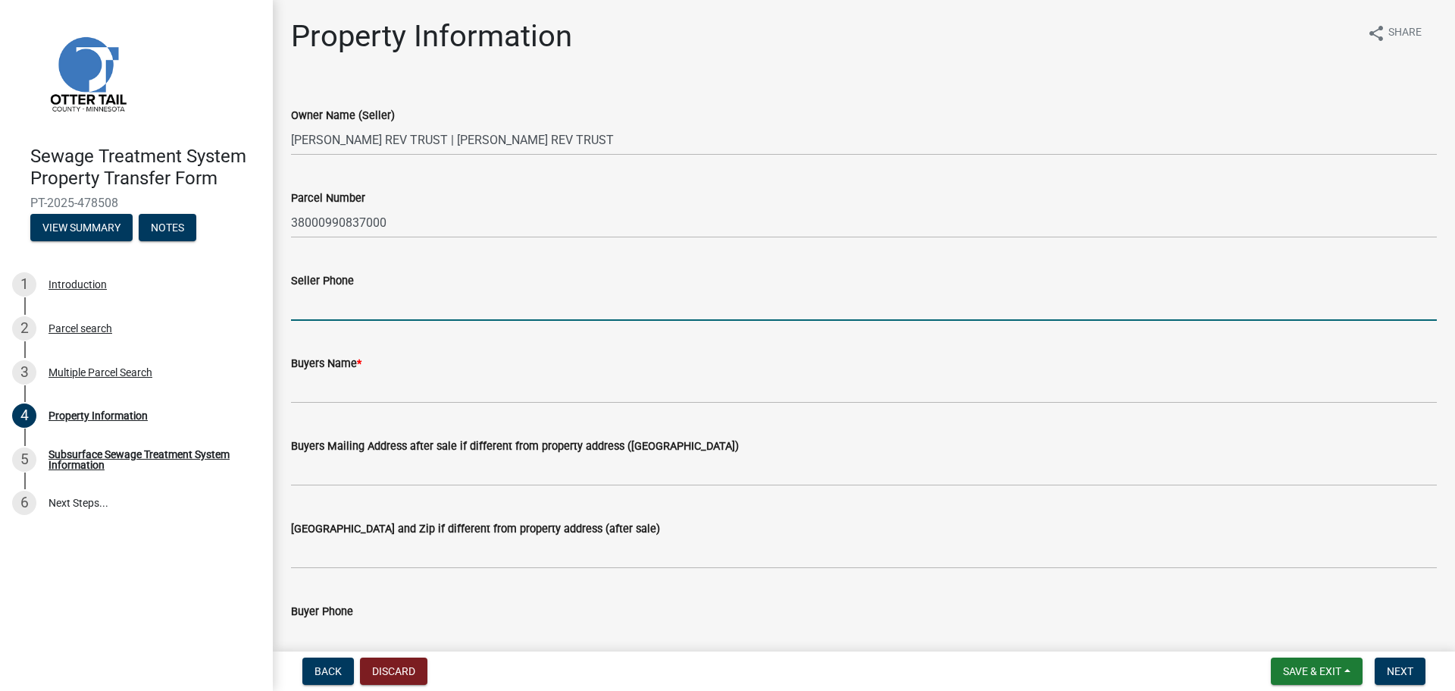
click at [293, 306] on input "Seller Phone" at bounding box center [864, 305] width 1146 height 31
type input "[PHONE_NUMBER]"
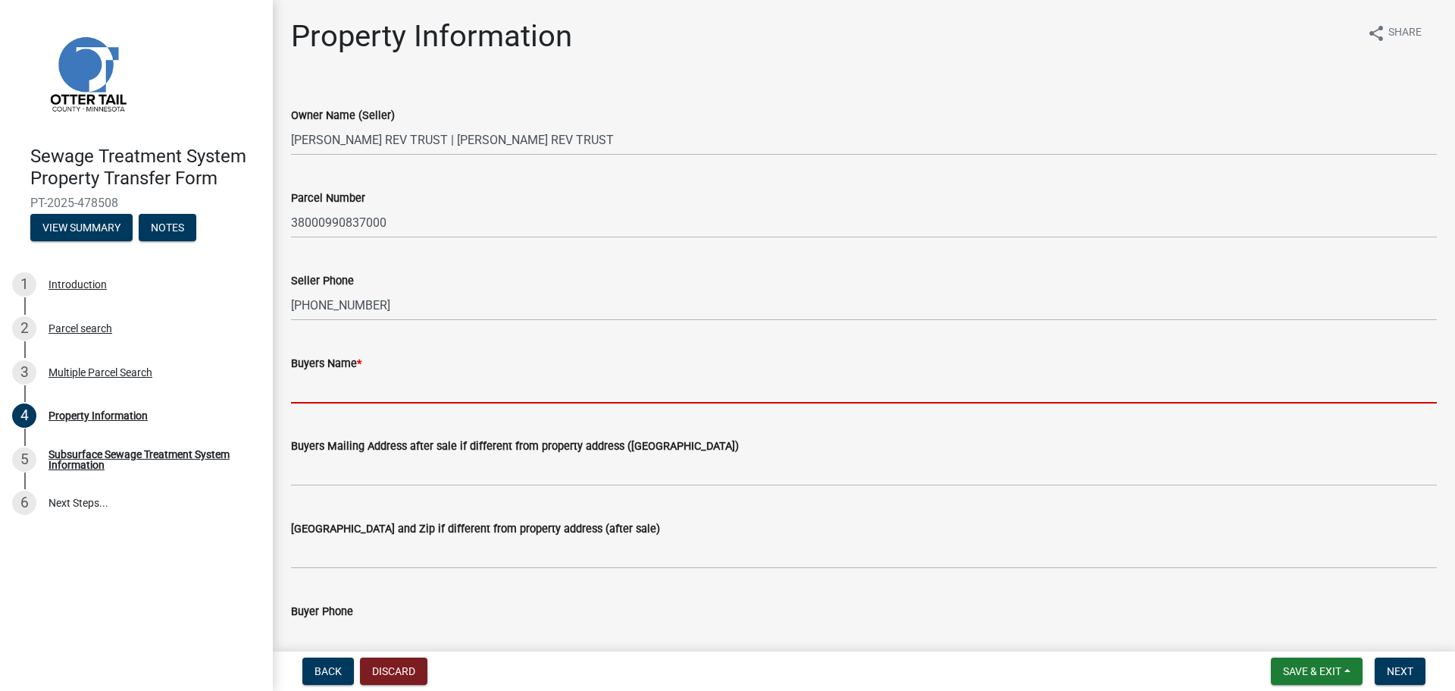
click at [322, 390] on input "Buyers Name *" at bounding box center [864, 387] width 1146 height 31
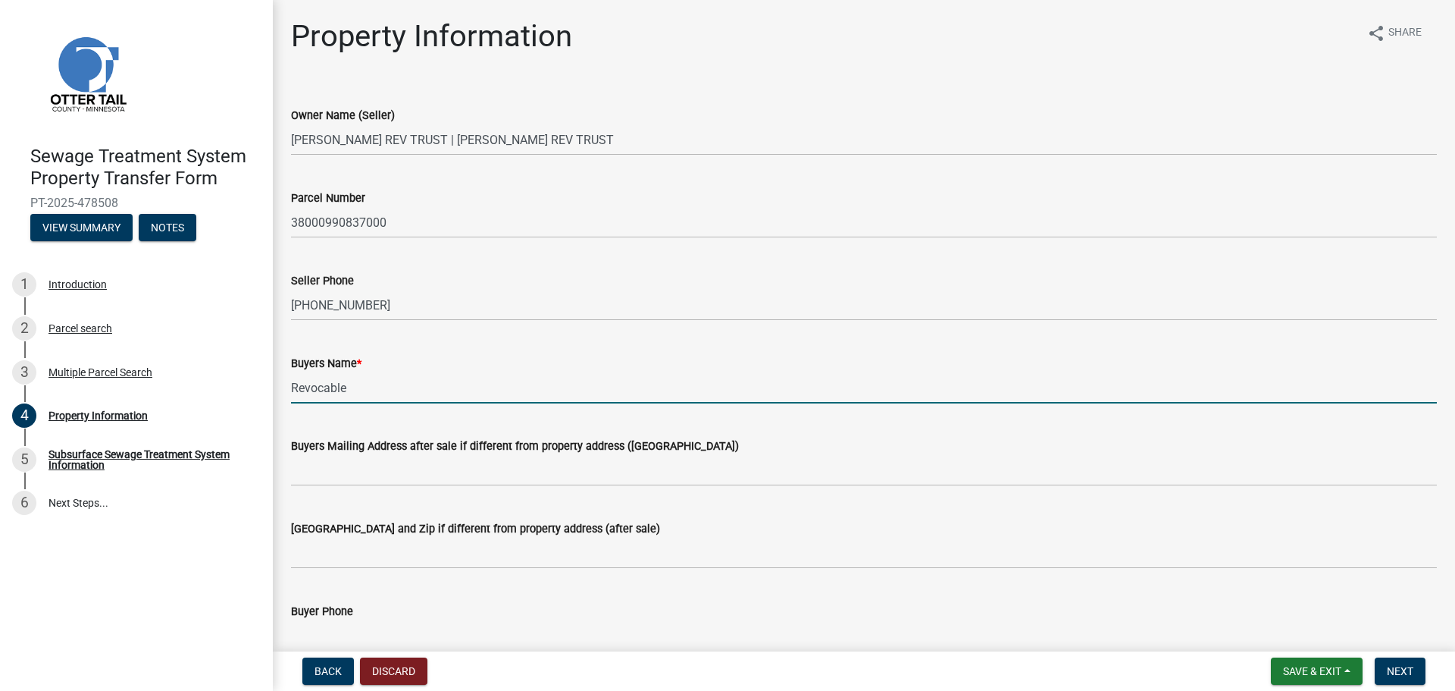
type input "Revocable Trust of [PERSON_NAME], dated [DATE]"
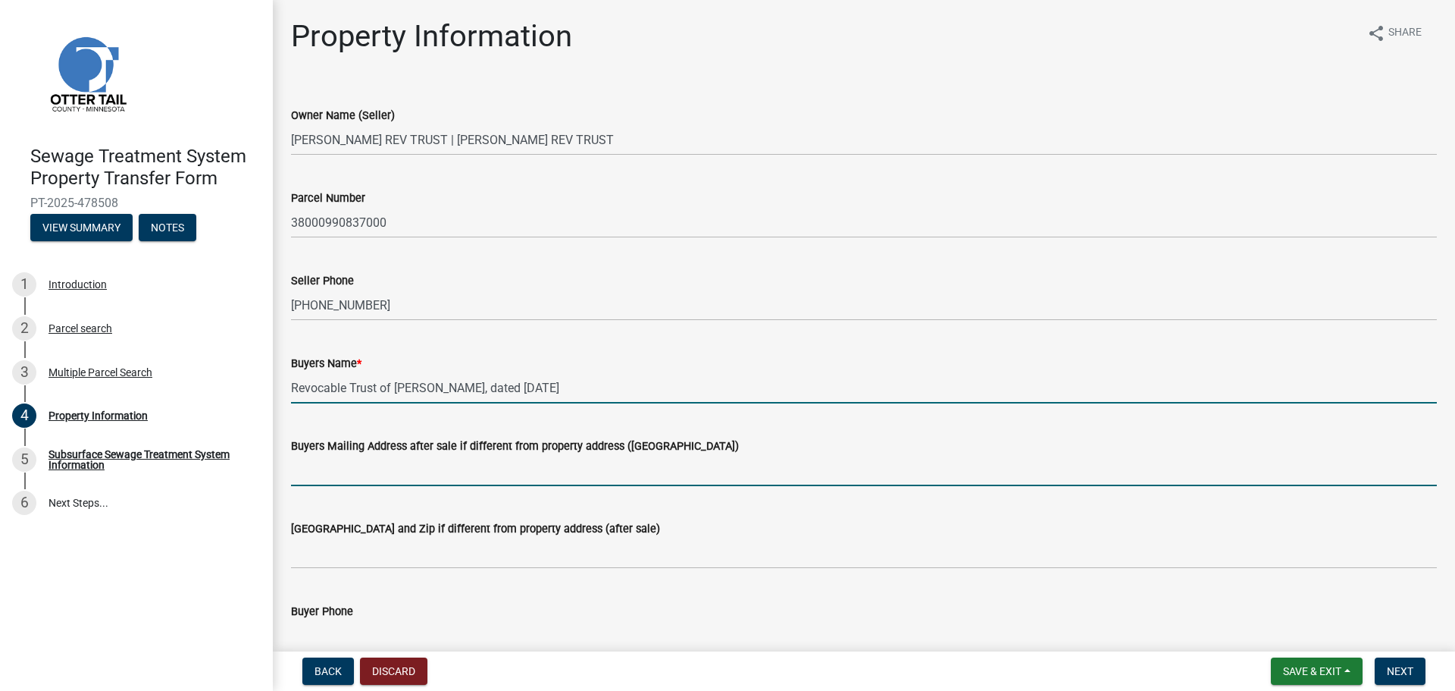
click at [303, 475] on input "Buyers Mailing Address after sale if different from property address ([GEOGRAPH…" at bounding box center [864, 470] width 1146 height 31
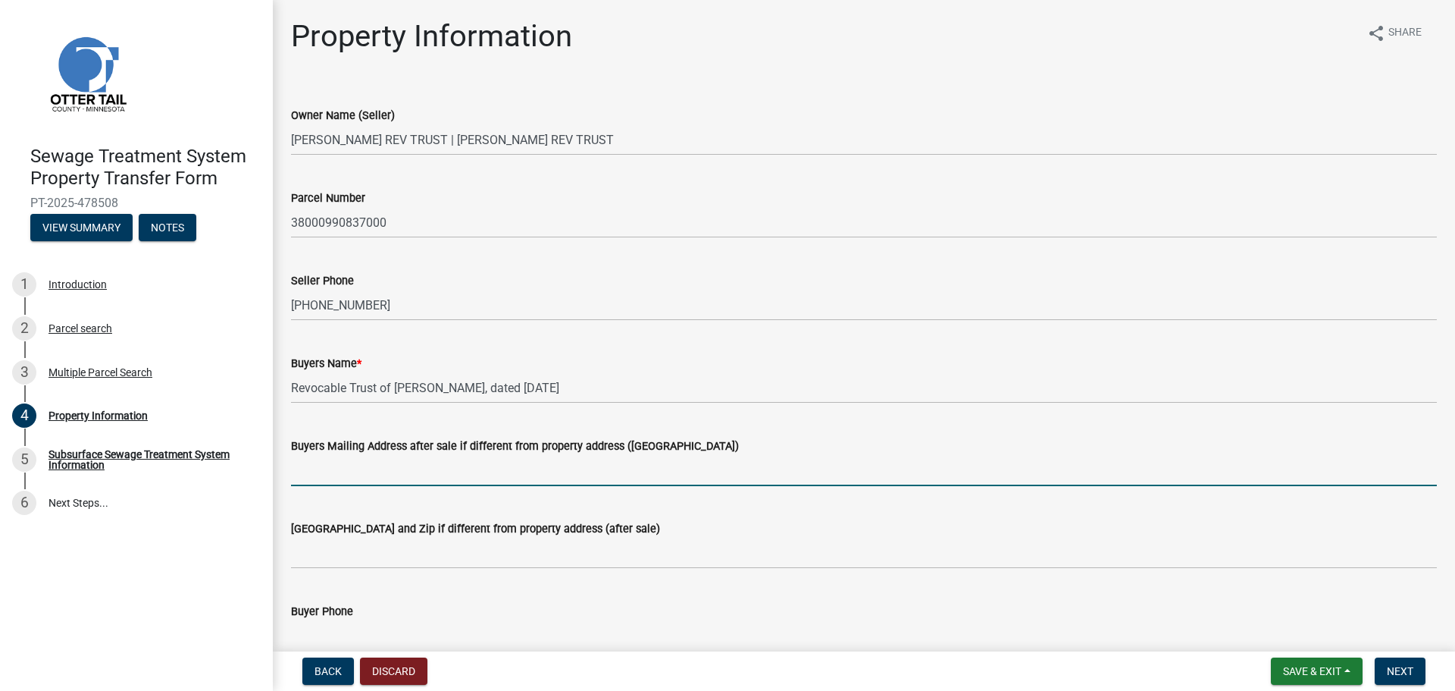
click at [305, 481] on input "Buyers Mailing Address after sale if different from property address ([GEOGRAPH…" at bounding box center [864, 470] width 1146 height 31
type input "[STREET_ADDRESS][PERSON_NAME]"
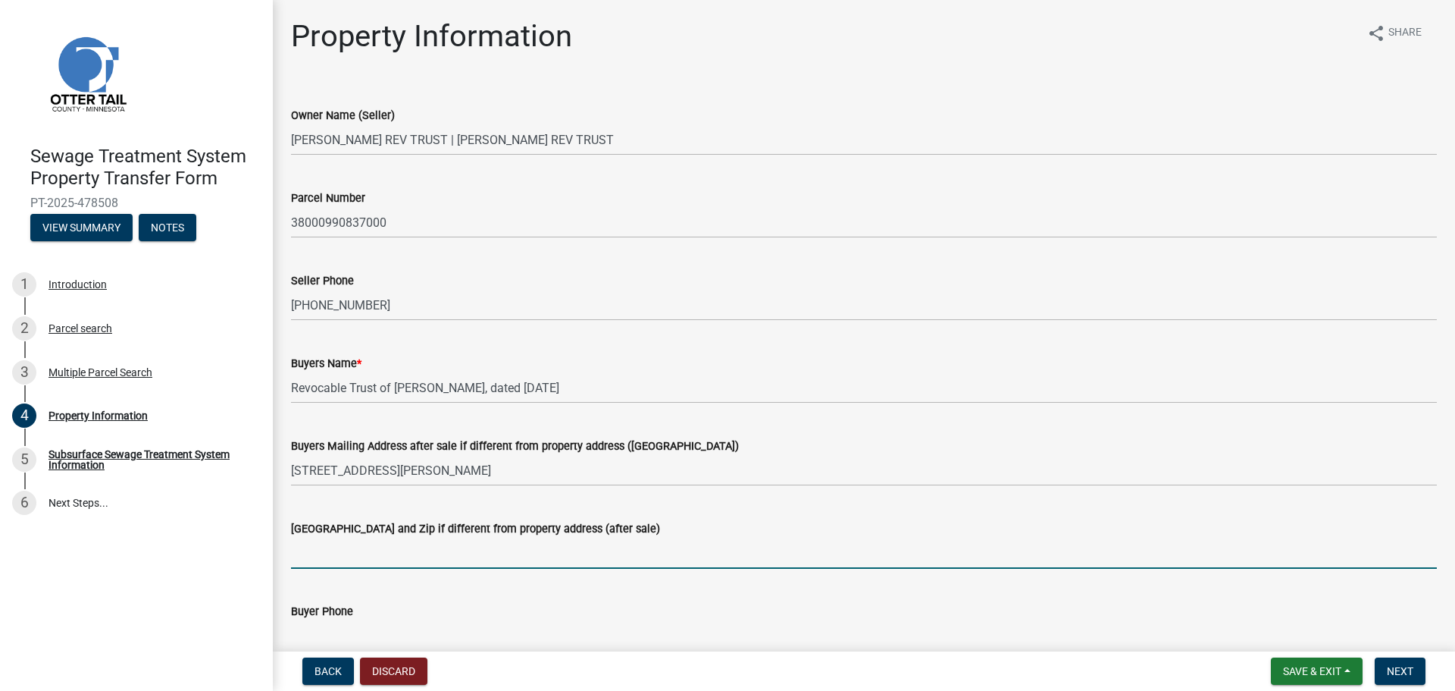
click at [317, 555] on input "[GEOGRAPHIC_DATA] and Zip if different from property address (after sale)" at bounding box center [864, 552] width 1146 height 31
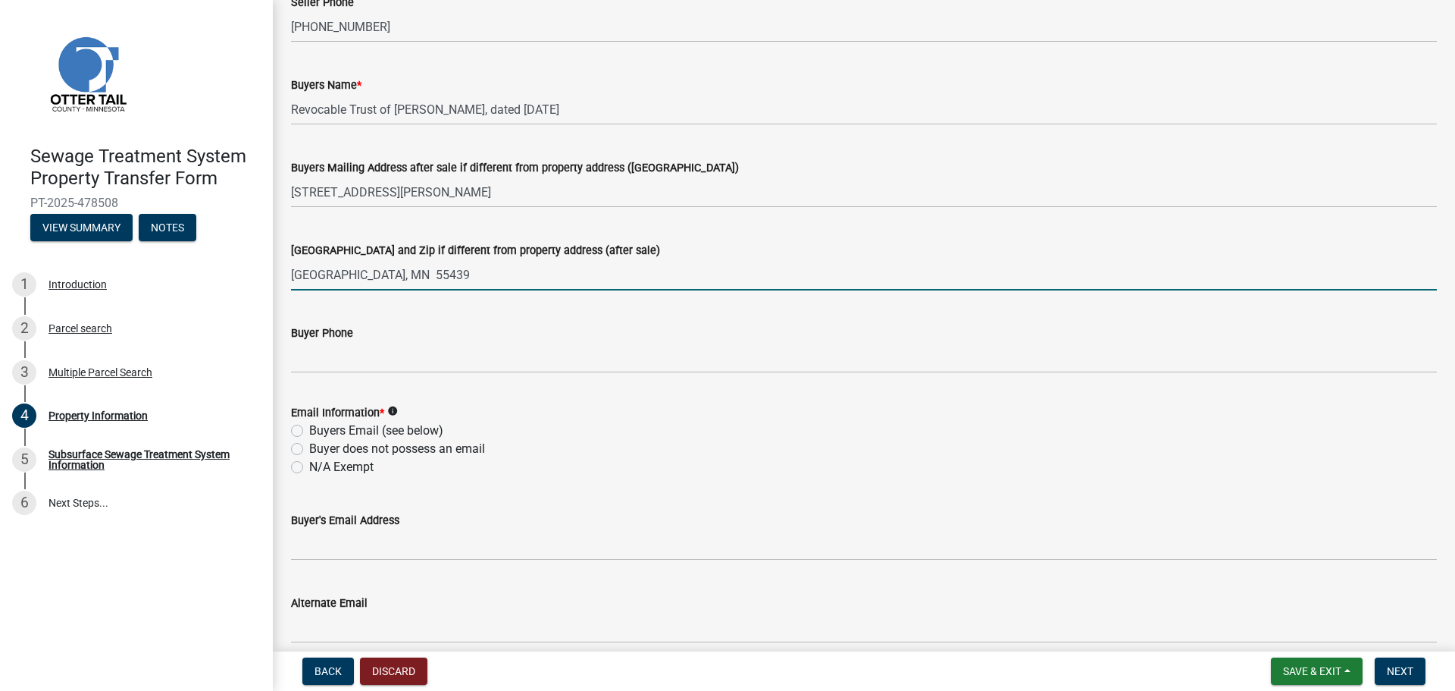
scroll to position [303, 0]
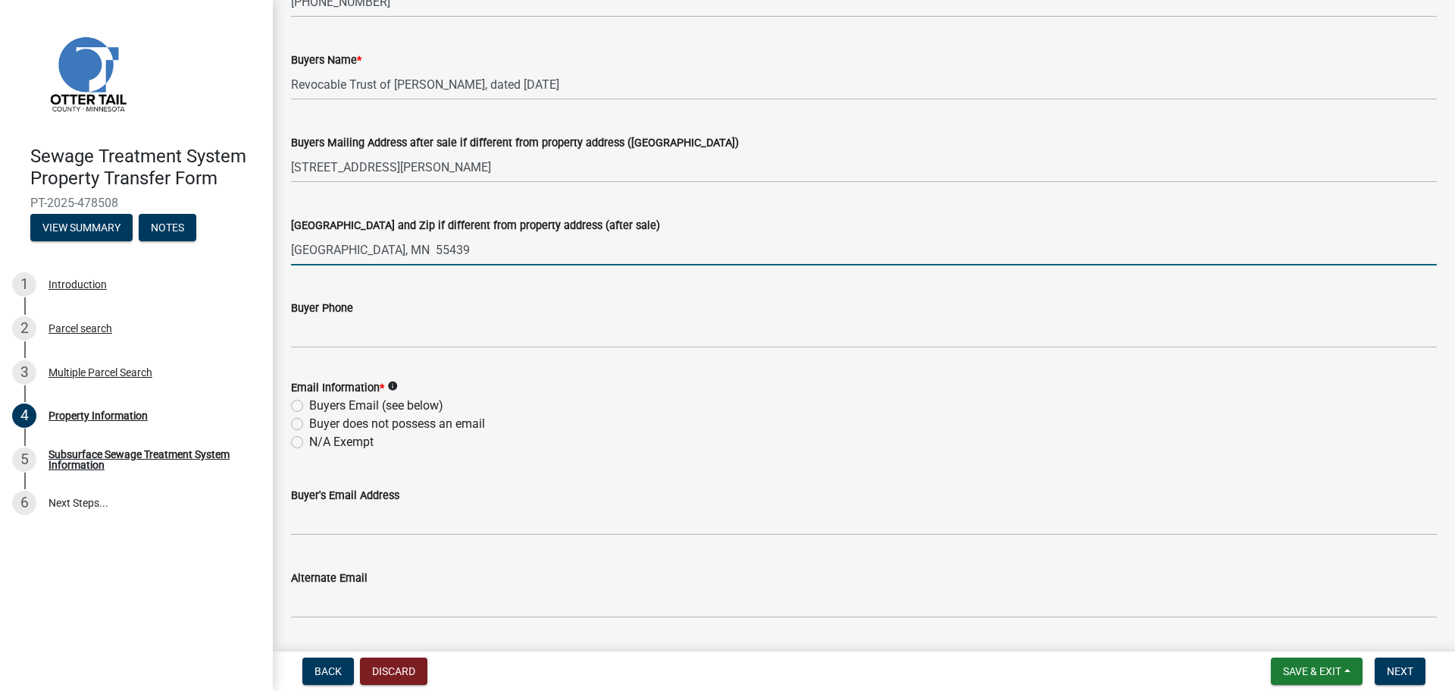
type input "[GEOGRAPHIC_DATA], MN 55439"
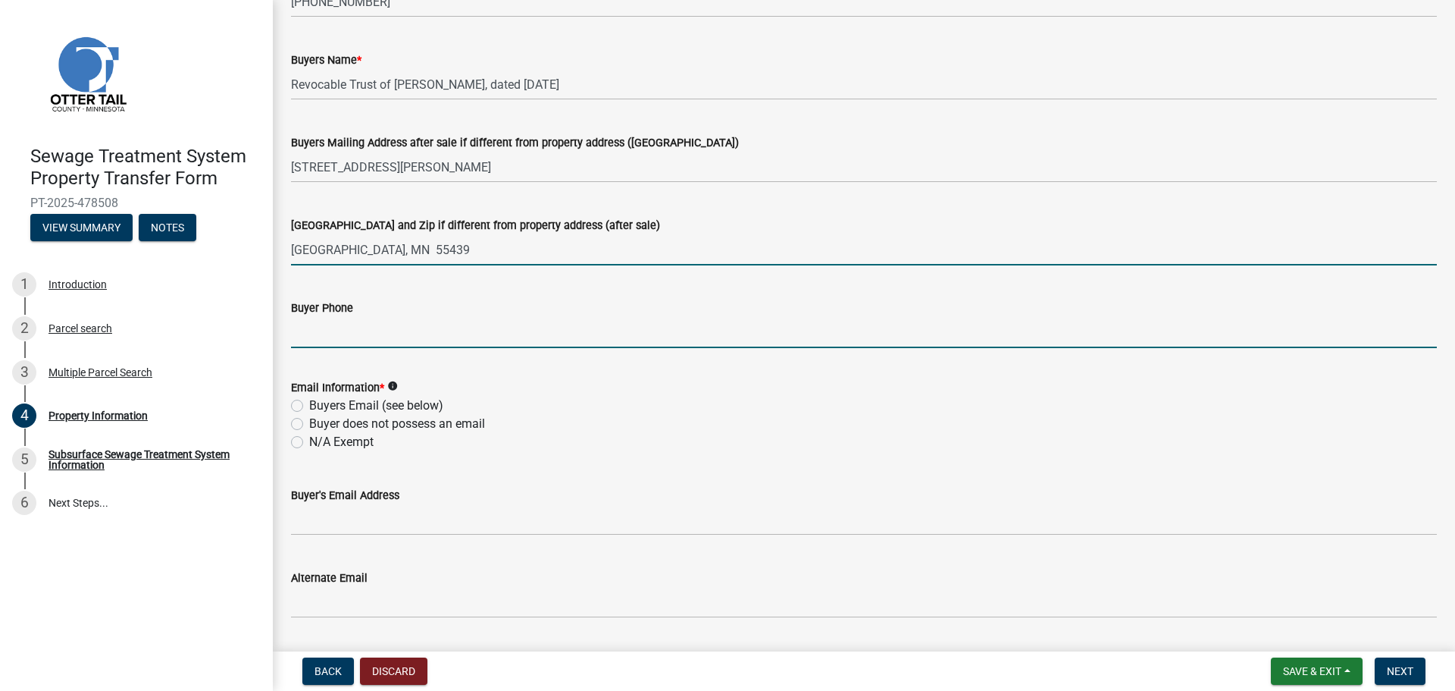
click at [315, 327] on input "Buyer Phone" at bounding box center [864, 332] width 1146 height 31
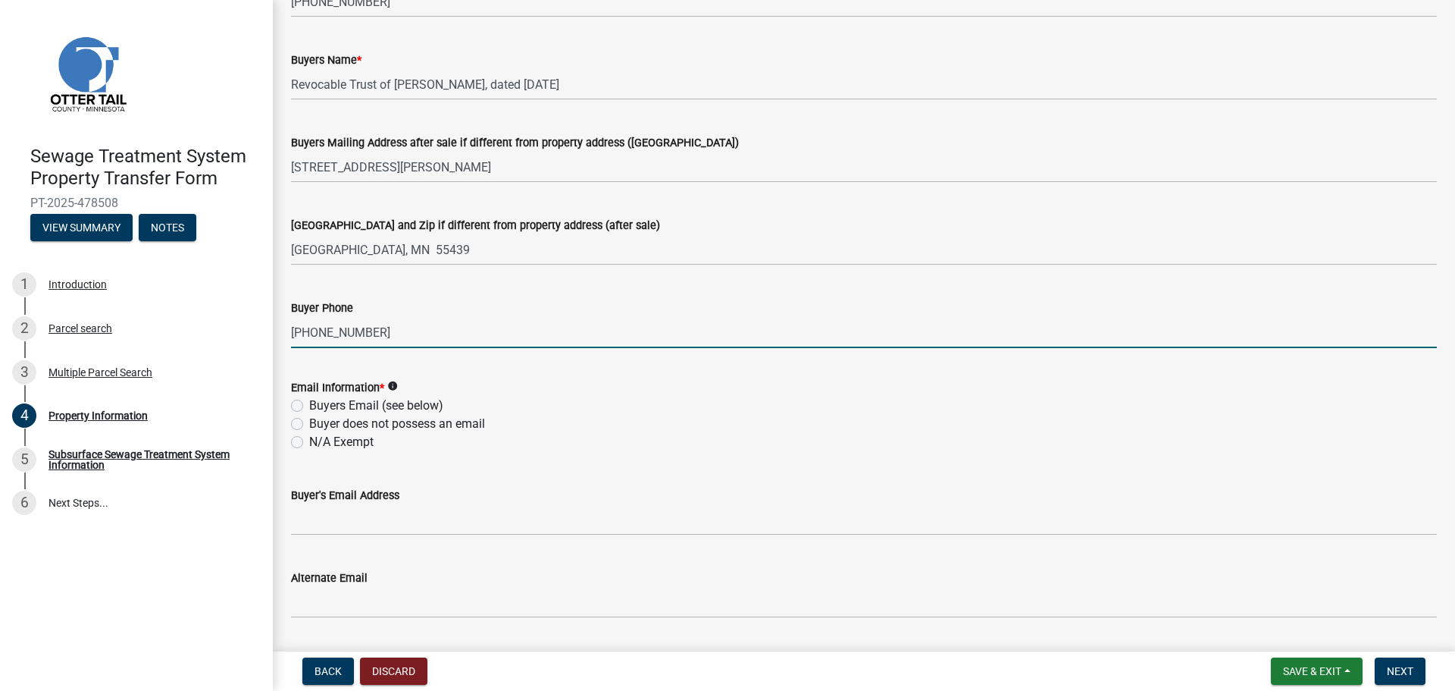
type input "[PHONE_NUMBER]"
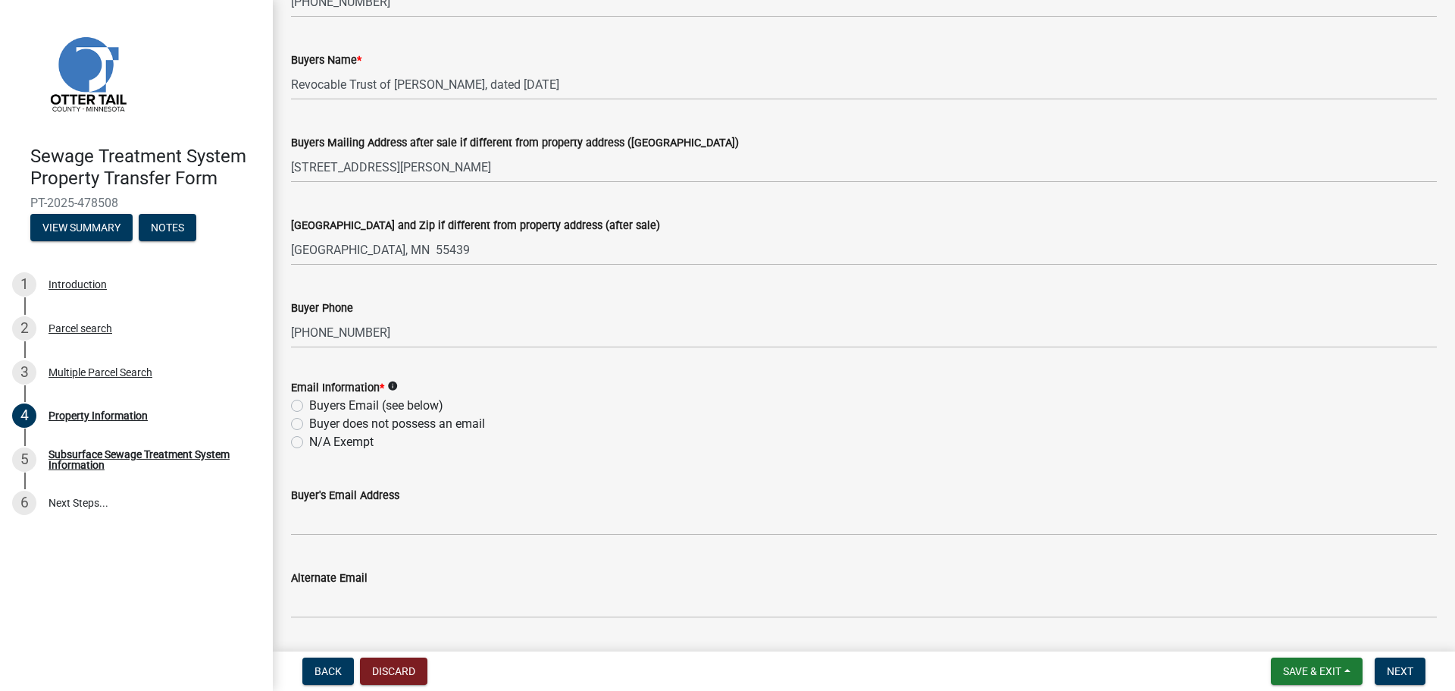
click at [309, 407] on label "Buyers Email (see below)" at bounding box center [376, 405] width 134 height 18
click at [309, 406] on input "Buyers Email (see below)" at bounding box center [314, 401] width 10 height 10
radio input "true"
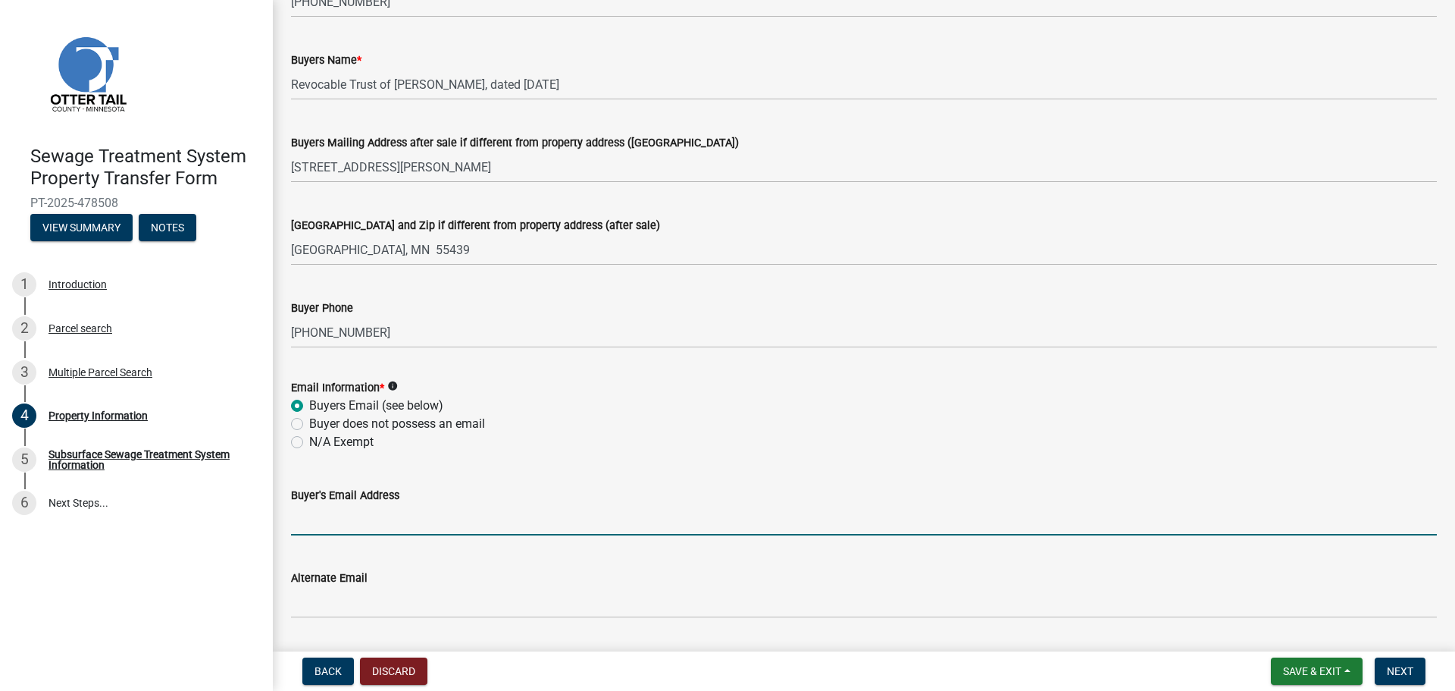
click at [311, 528] on input "Buyer's Email Address" at bounding box center [864, 519] width 1146 height 31
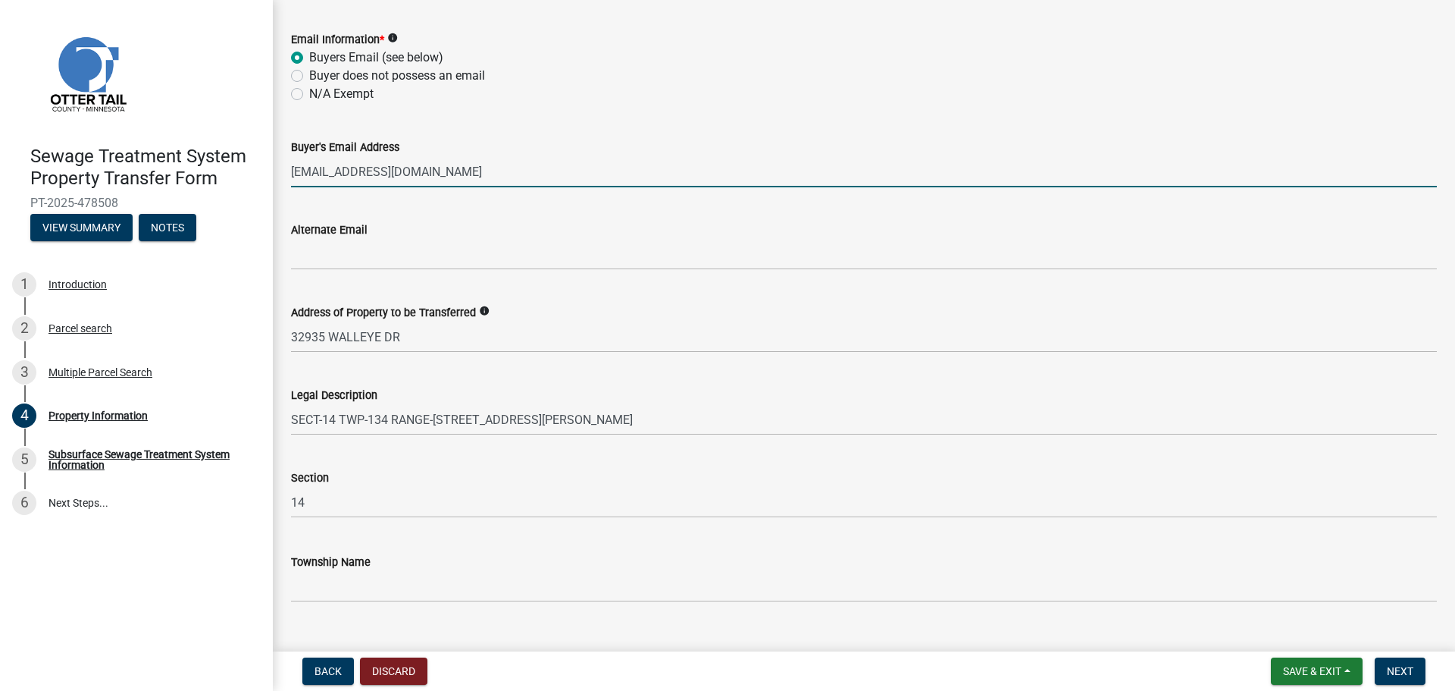
scroll to position [679, 0]
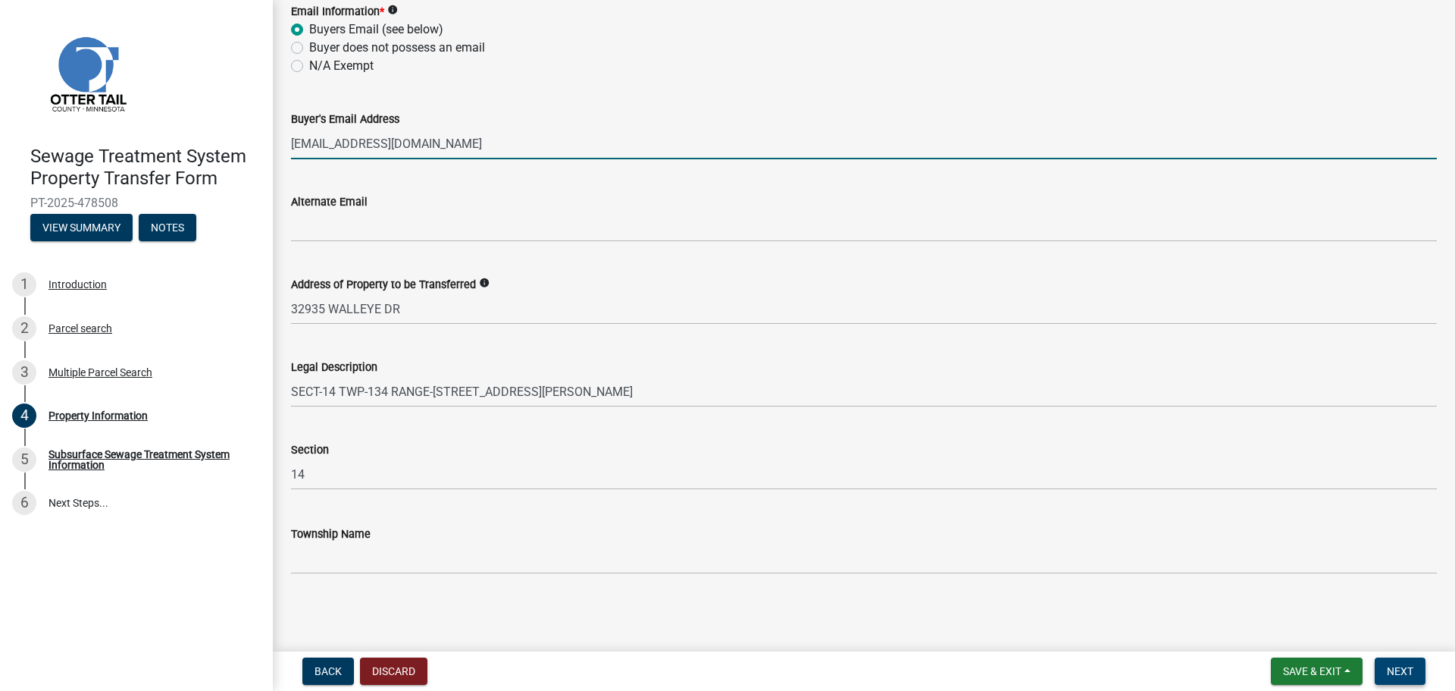
type input "[EMAIL_ADDRESS][DOMAIN_NAME]"
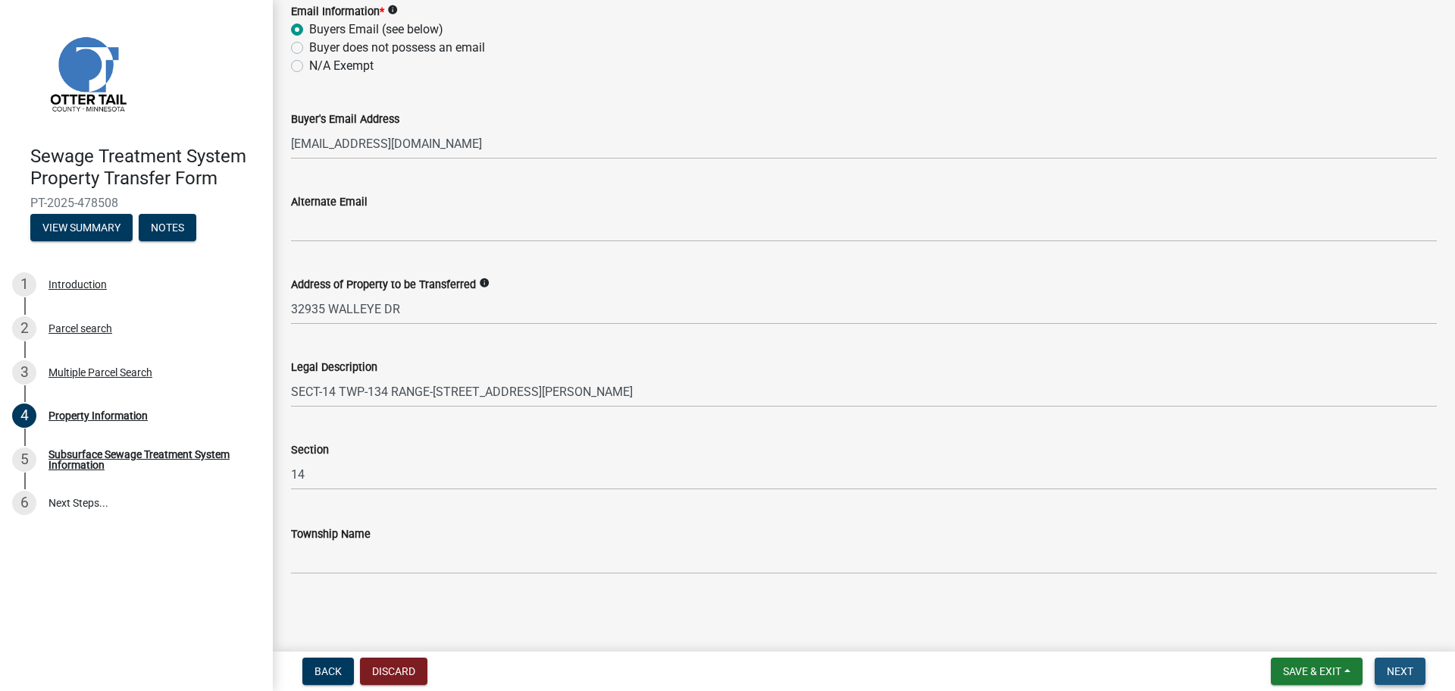
click at [1396, 671] on span "Next" at bounding box center [1400, 671] width 27 height 12
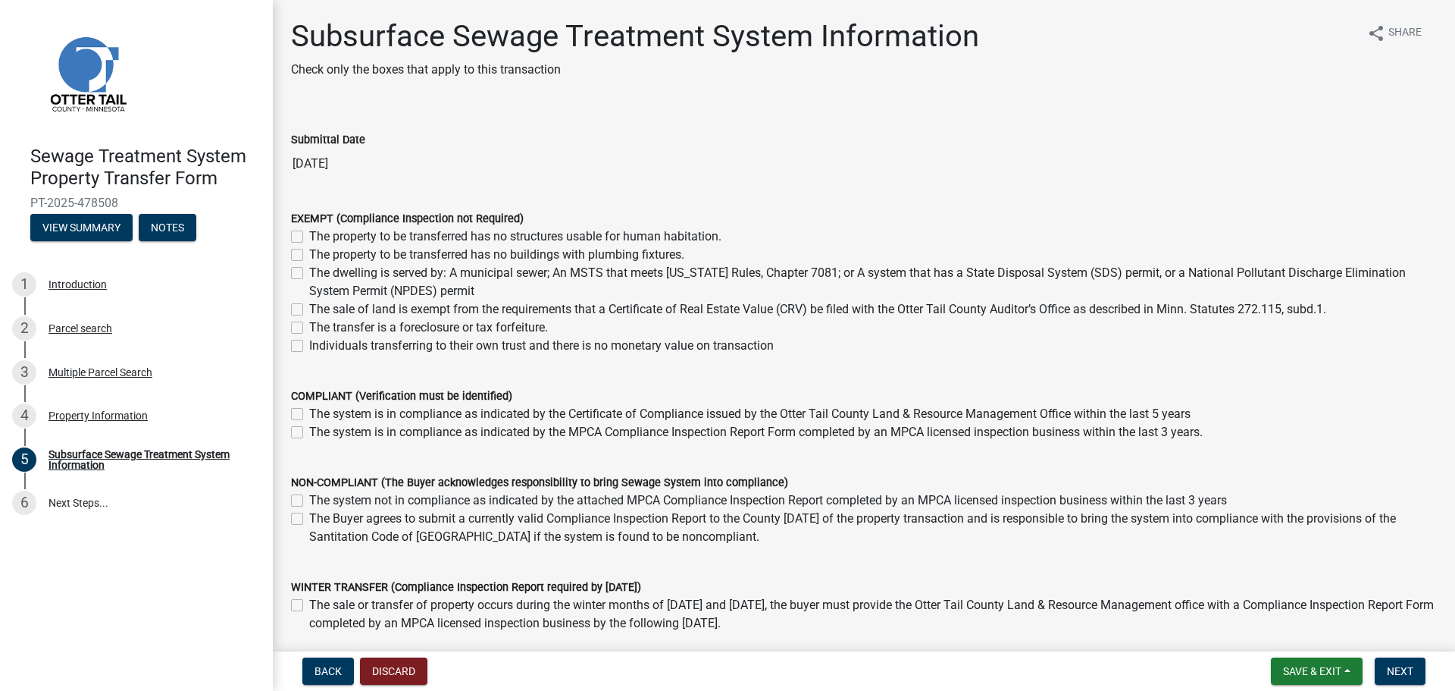
click at [309, 311] on label "The sale of land is exempt from the requirements that a Certificate of Real Est…" at bounding box center [817, 309] width 1017 height 18
click at [309, 310] on input "The sale of land is exempt from the requirements that a Certificate of Real Est…" at bounding box center [314, 305] width 10 height 10
checkbox input "true"
checkbox input "false"
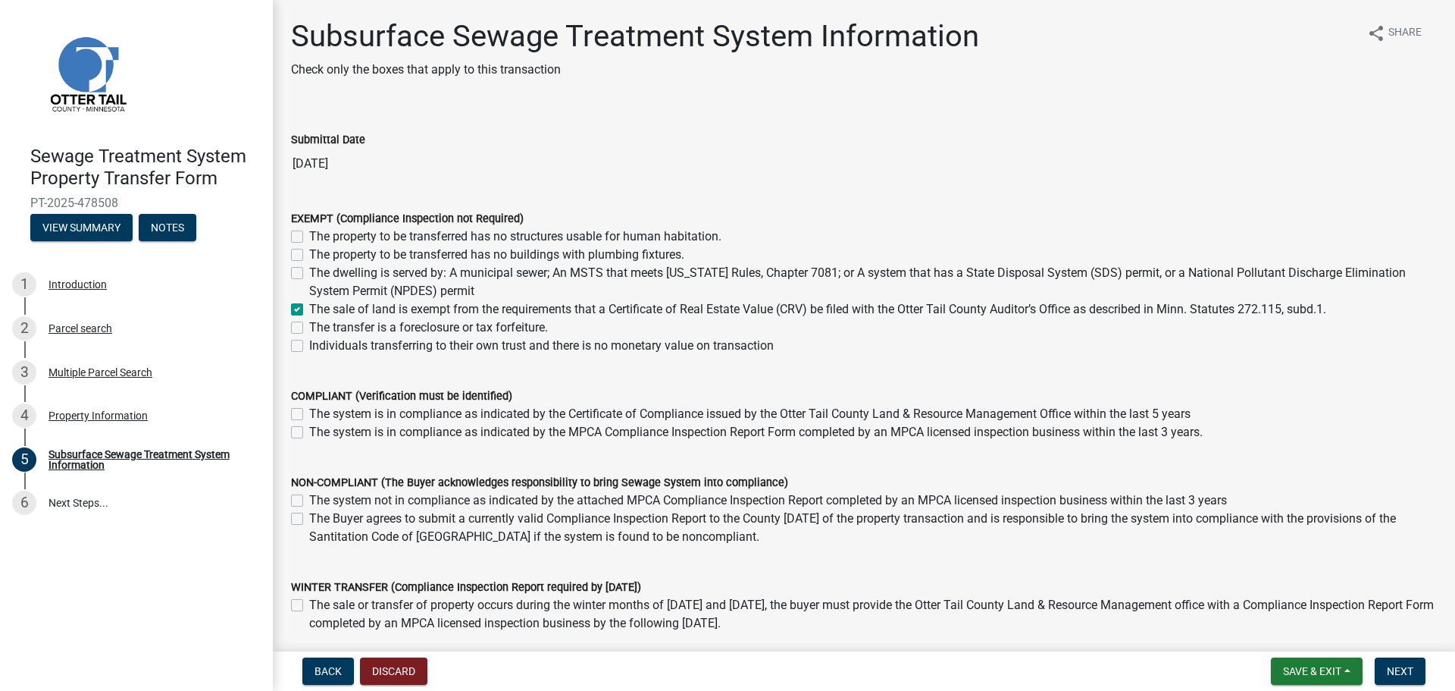
checkbox input "false"
checkbox input "true"
checkbox input "false"
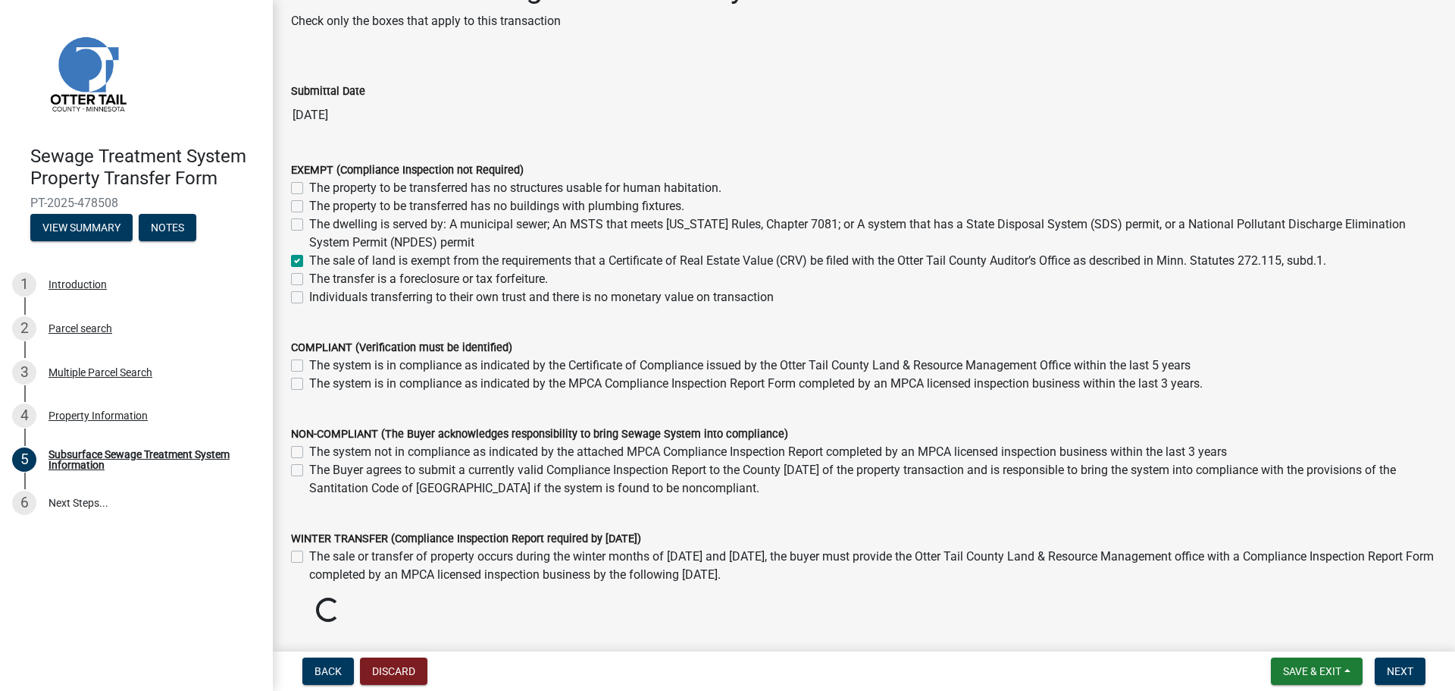
scroll to position [108, 0]
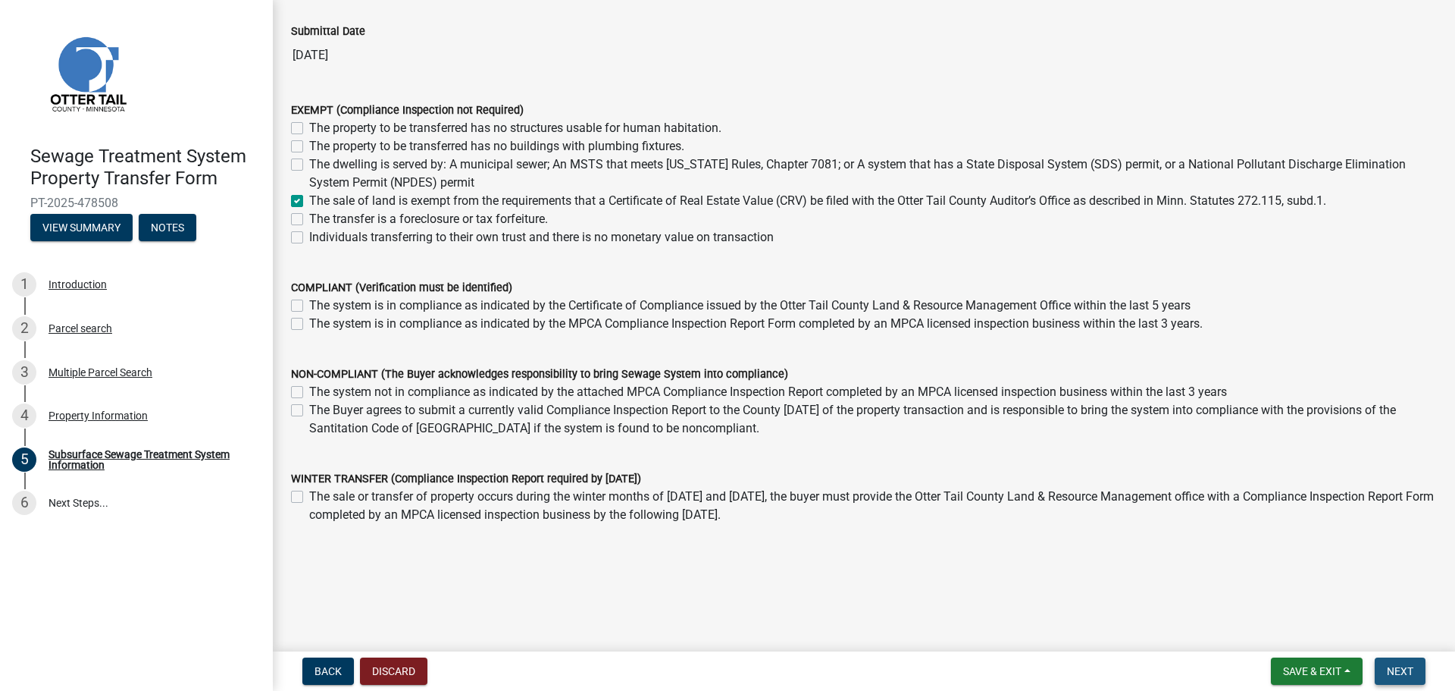
click at [1406, 667] on span "Next" at bounding box center [1400, 671] width 27 height 12
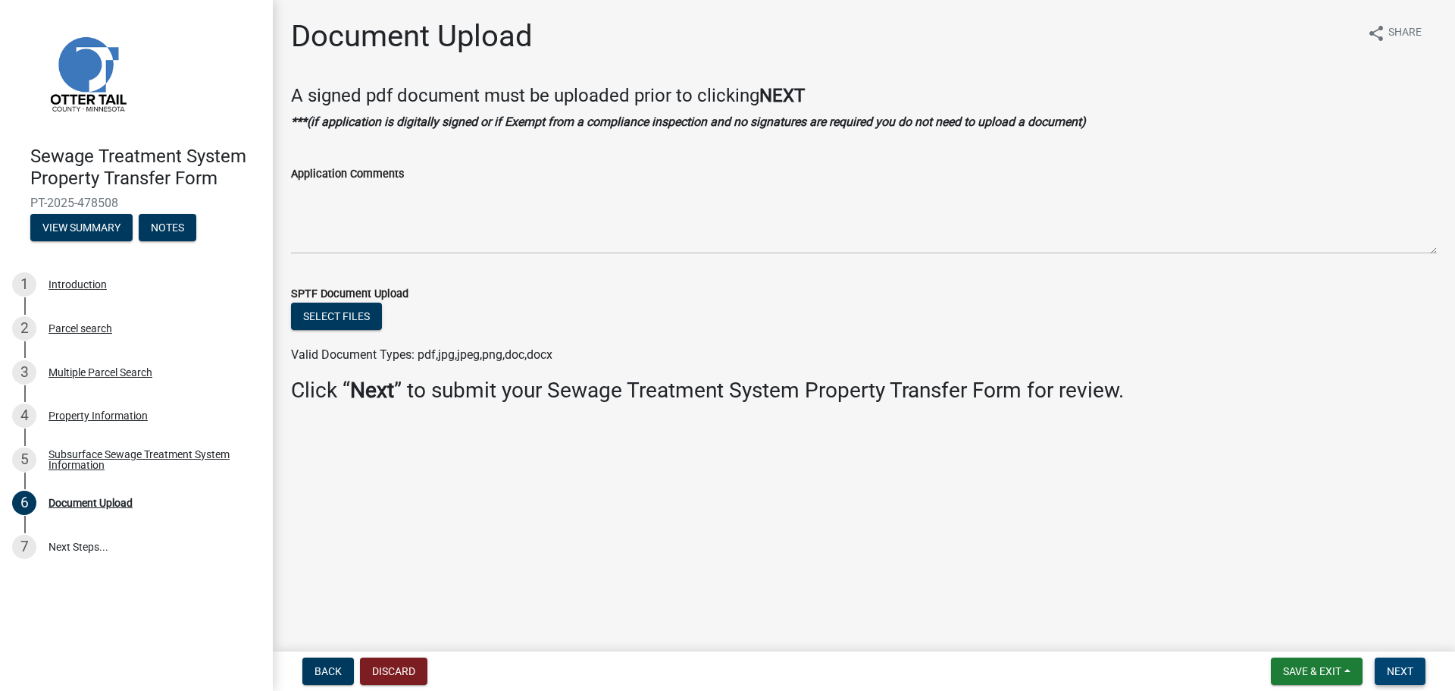
click at [1408, 671] on span "Next" at bounding box center [1400, 671] width 27 height 12
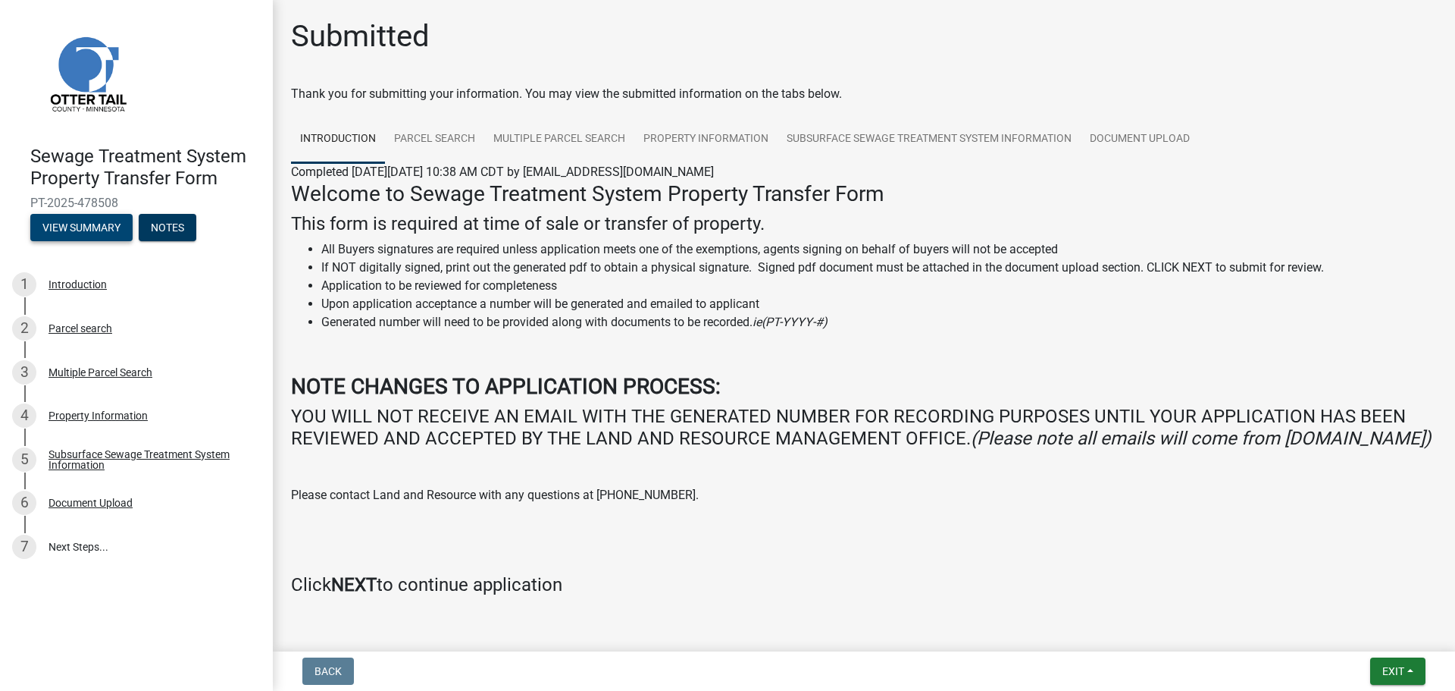
click at [101, 223] on button "View Summary" at bounding box center [81, 227] width 102 height 27
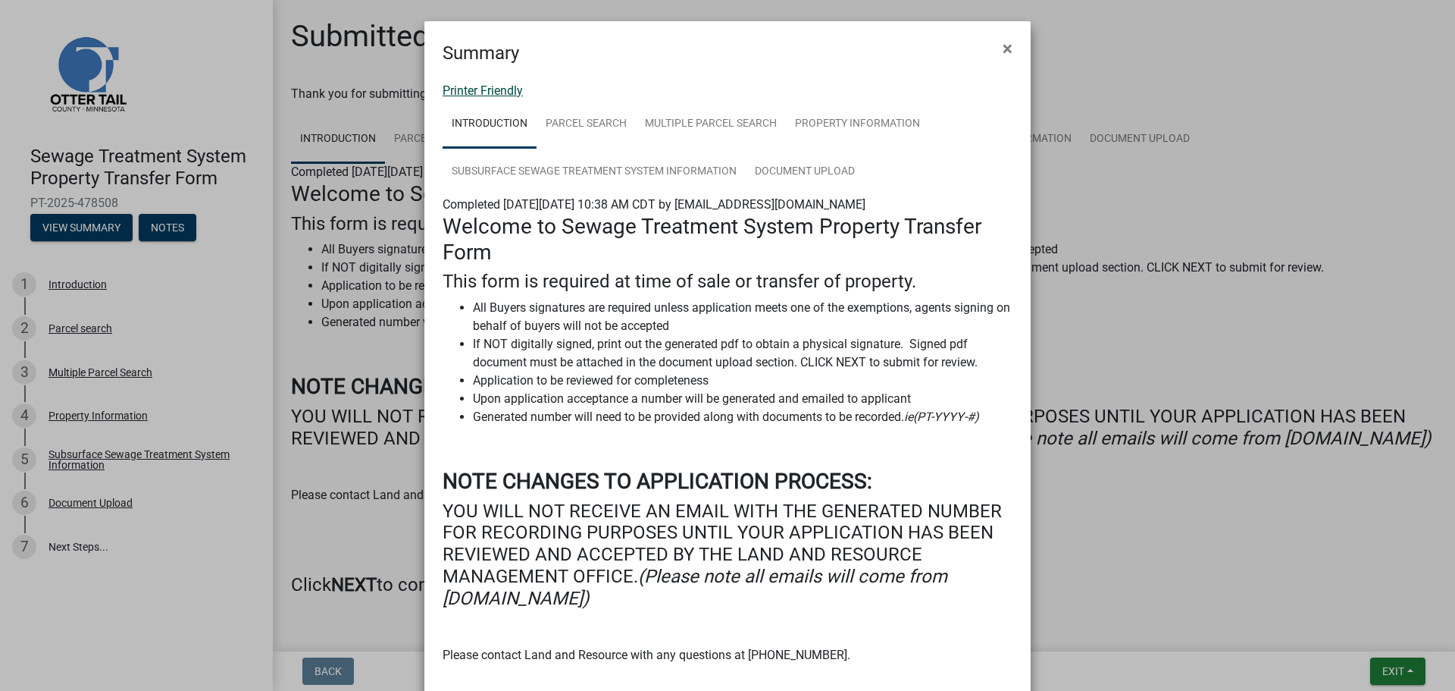
click at [491, 86] on link "Printer Friendly" at bounding box center [483, 90] width 80 height 14
